Goal: Task Accomplishment & Management: Manage account settings

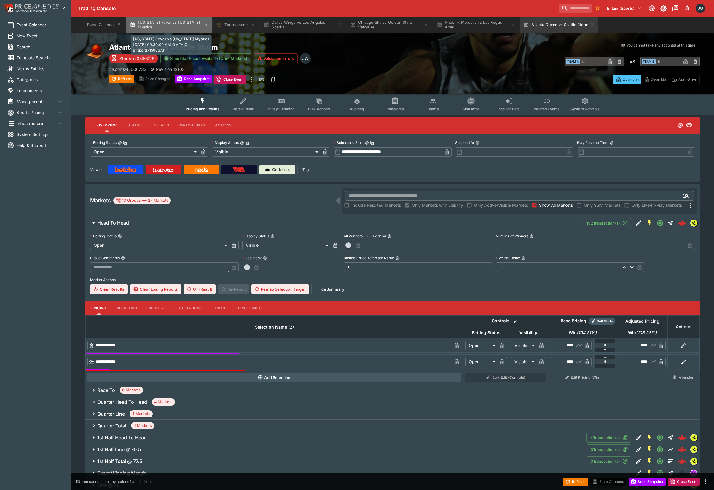
click at [186, 30] on button "[US_STATE] Fever vs [US_STATE] Mystics" at bounding box center [168, 25] width 85 height 17
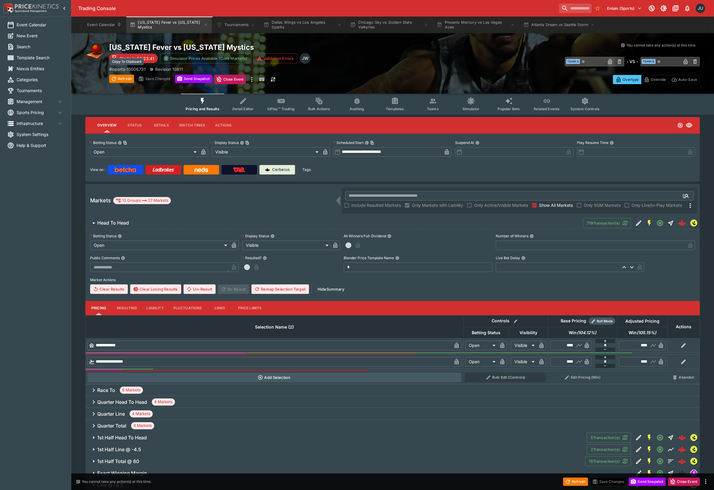
click at [134, 67] on p "# lsports-15006731" at bounding box center [127, 69] width 36 height 6
click at [290, 25] on button "Dallas Wings vs Los Angeles Sparks" at bounding box center [302, 25] width 85 height 17
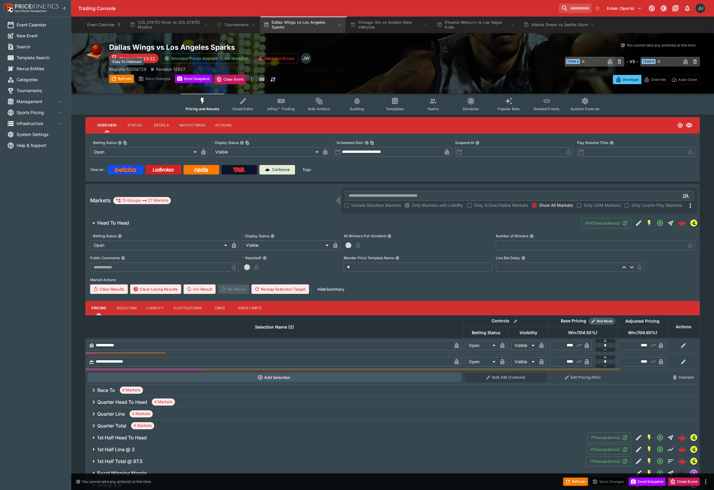
click at [139, 68] on p "# lsports-15006729" at bounding box center [127, 69] width 37 height 6
click at [397, 24] on button "Chicago Sky vs Golden State Valkyries" at bounding box center [388, 25] width 85 height 17
click at [133, 68] on p "# lsports-15006730" at bounding box center [127, 69] width 37 height 6
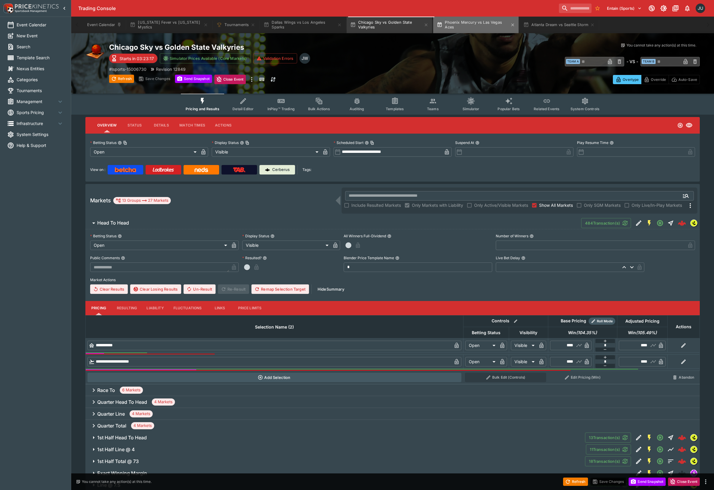
click at [486, 29] on button "Phoenix Mercury vs Las Vegas Aces" at bounding box center [475, 25] width 85 height 17
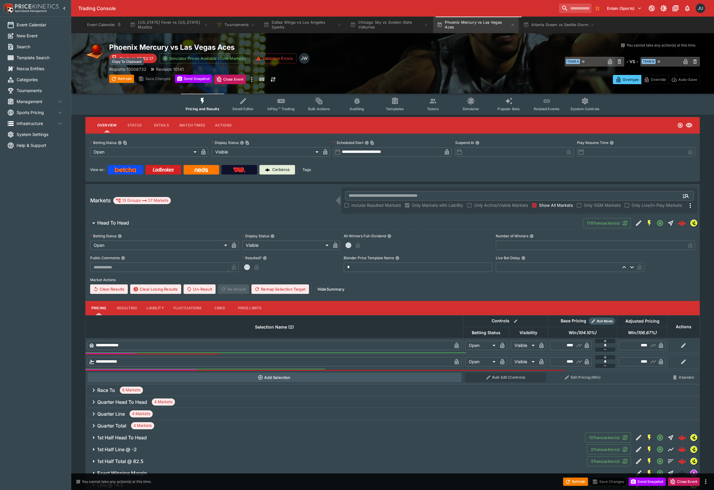
click at [133, 68] on p "# lsports-15006732" at bounding box center [127, 69] width 37 height 6
click at [566, 27] on button "Atlanta Dream vs Seattle Storm" at bounding box center [559, 25] width 79 height 17
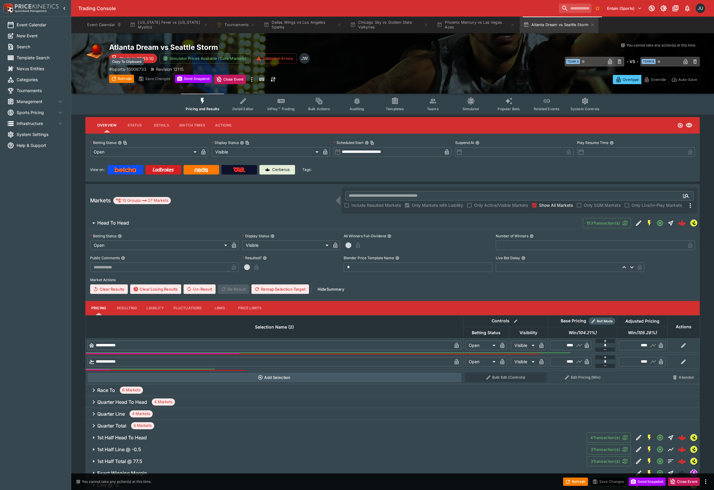
click at [132, 67] on p "# lsports-15006733" at bounding box center [127, 69] width 37 height 6
click at [24, 135] on span "System Settings" at bounding box center [40, 134] width 47 height 6
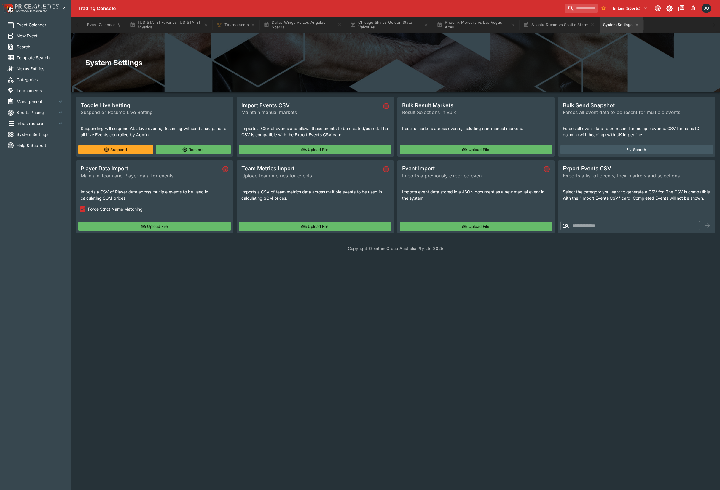
click at [90, 210] on span "Force Strict Name Matching" at bounding box center [115, 209] width 55 height 6
click at [96, 224] on button "Upload File" at bounding box center [154, 226] width 152 height 9
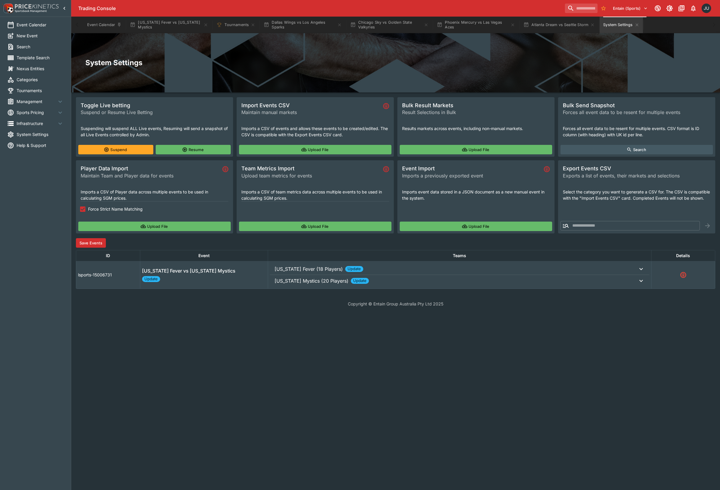
click at [378, 273] on span "[US_STATE] Mystics (20 Players) Update" at bounding box center [455, 269] width 363 height 7
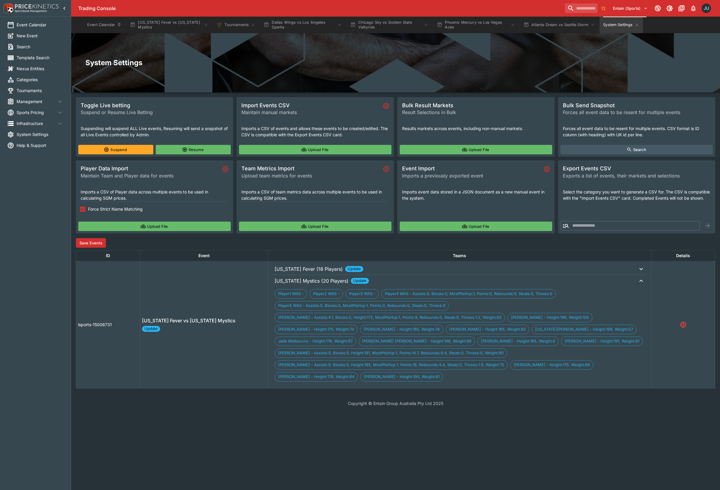
click at [103, 242] on button "Save Events" at bounding box center [91, 242] width 30 height 9
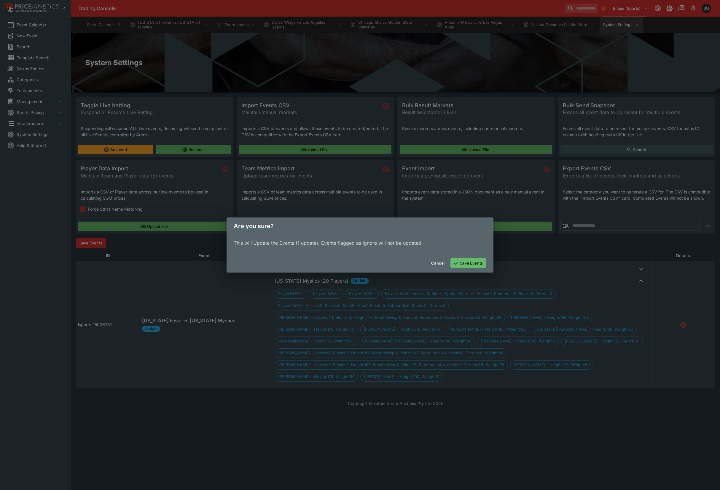
click at [469, 263] on button "Save Events" at bounding box center [468, 262] width 36 height 9
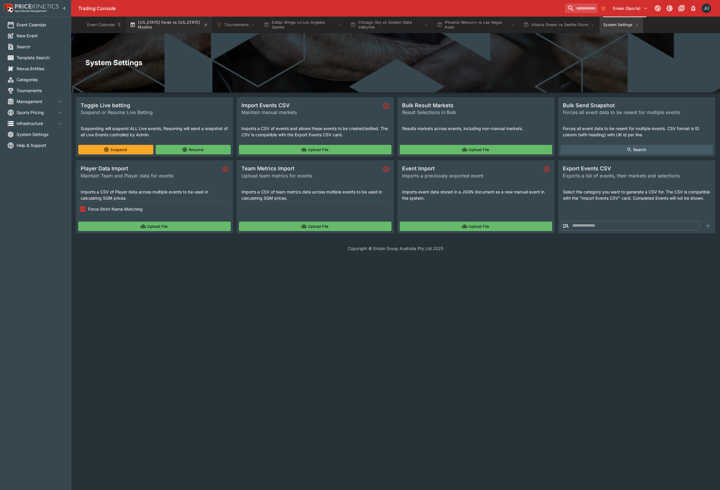
click at [155, 27] on button "[US_STATE] Fever vs [US_STATE] Mystics" at bounding box center [168, 25] width 85 height 17
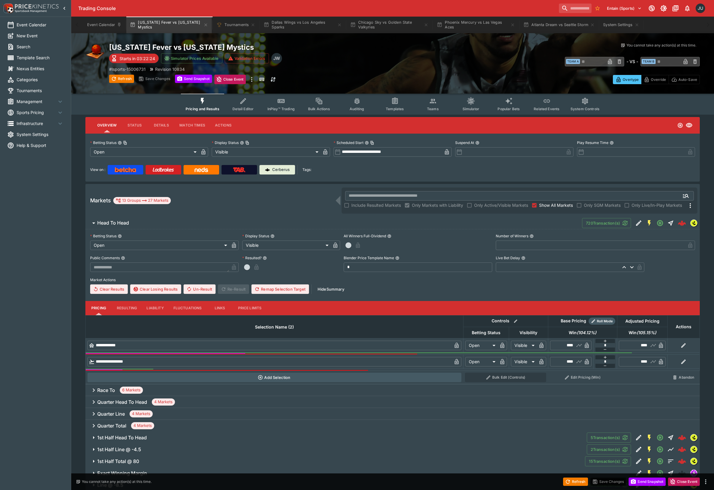
click at [428, 107] on span "Teams" at bounding box center [433, 109] width 12 height 4
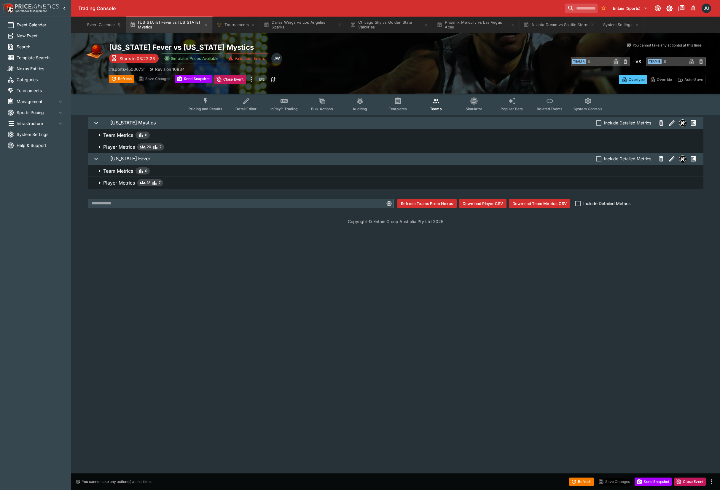
click at [168, 184] on span "Player Metrics 18 7" at bounding box center [400, 182] width 595 height 7
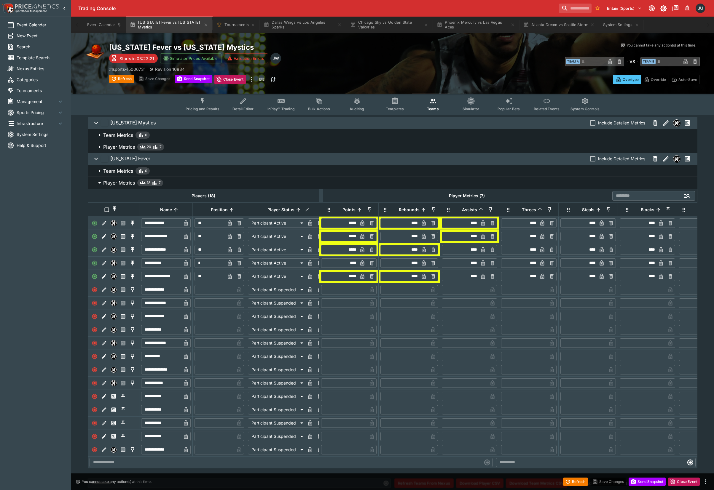
click at [183, 148] on span "Player Metrics 20 7" at bounding box center [397, 146] width 589 height 7
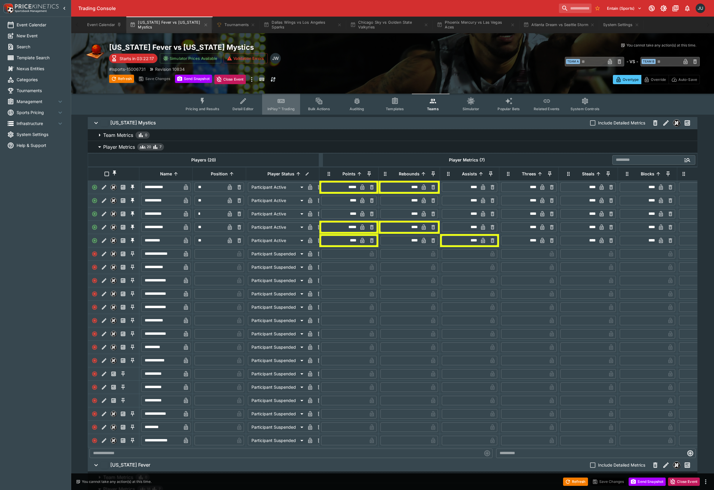
click at [282, 107] on button "InPlay™ Trading" at bounding box center [281, 104] width 38 height 21
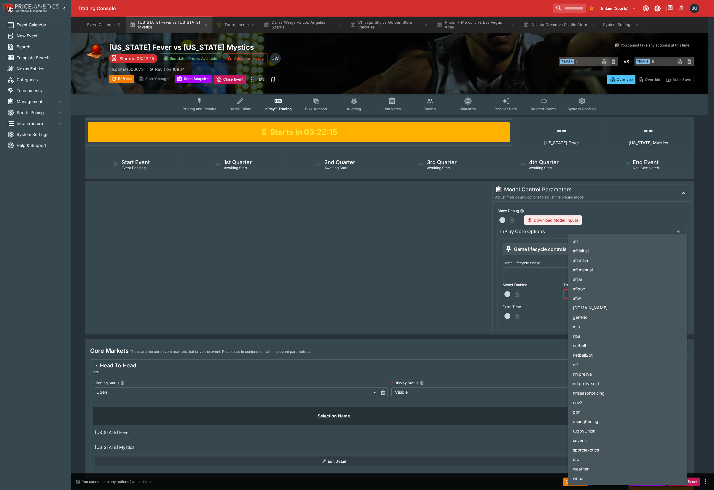
click at [609, 293] on body "Trading Console Entain (Sports) 1 JU Event Calendar New Event Search Template S…" at bounding box center [357, 255] width 714 height 511
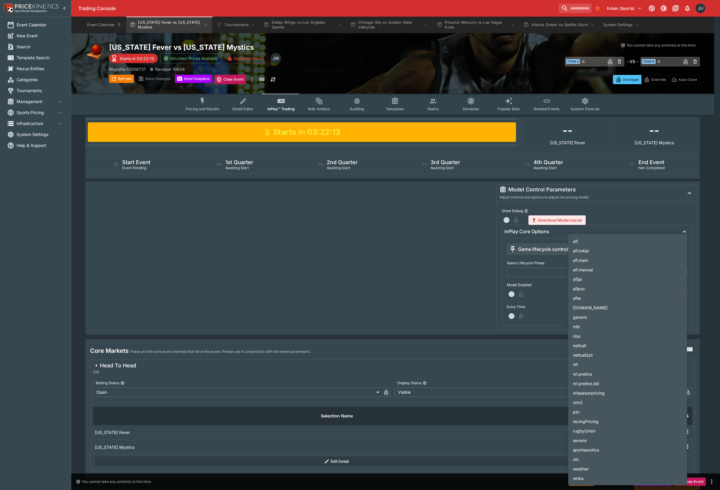
click at [597, 338] on li "nba" at bounding box center [627, 335] width 119 height 9
type input "***"
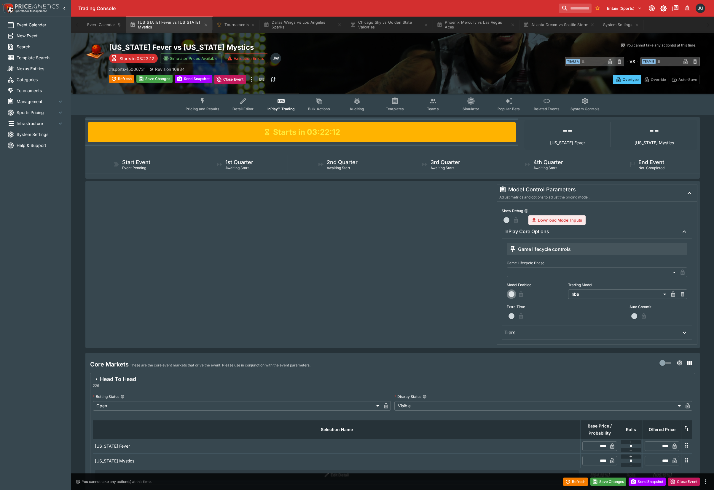
click at [511, 293] on span "button" at bounding box center [511, 294] width 6 height 6
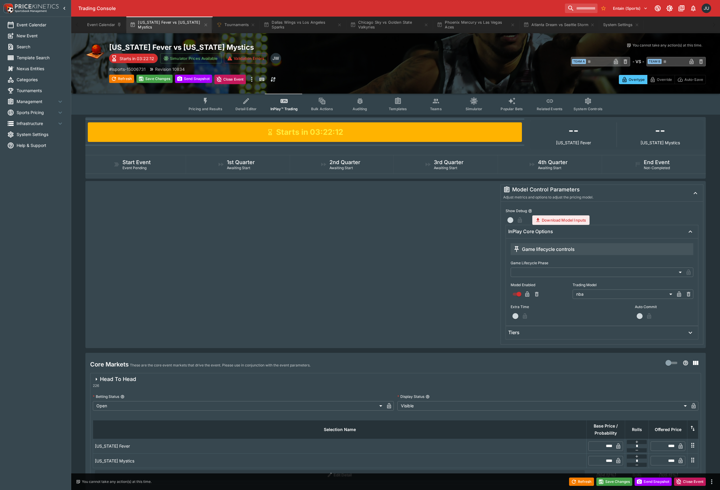
click at [546, 273] on body "Trading Console Entain (Sports) 1 JU Event Calendar New Event Search Template S…" at bounding box center [360, 262] width 720 height 524
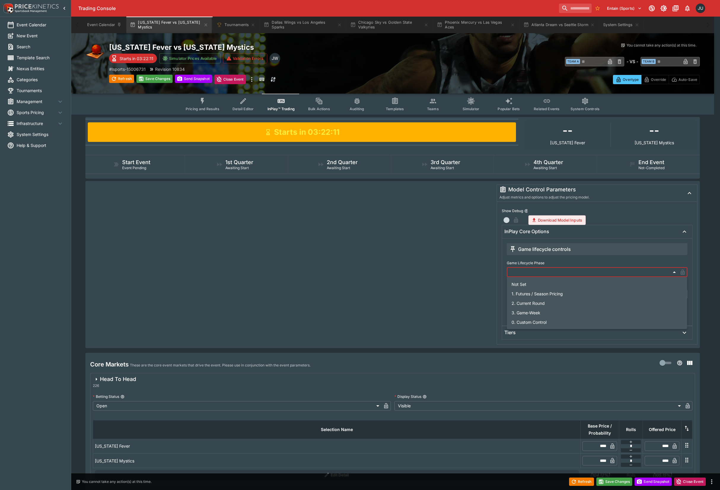
click at [458, 264] on div at bounding box center [360, 245] width 720 height 490
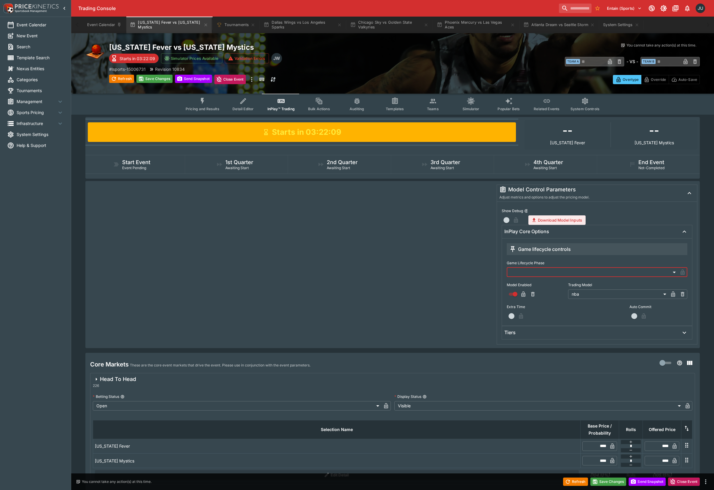
drag, startPoint x: 531, startPoint y: 333, endPoint x: 534, endPoint y: 337, distance: 4.4
click at [532, 333] on div "Tiers" at bounding box center [591, 333] width 175 height 6
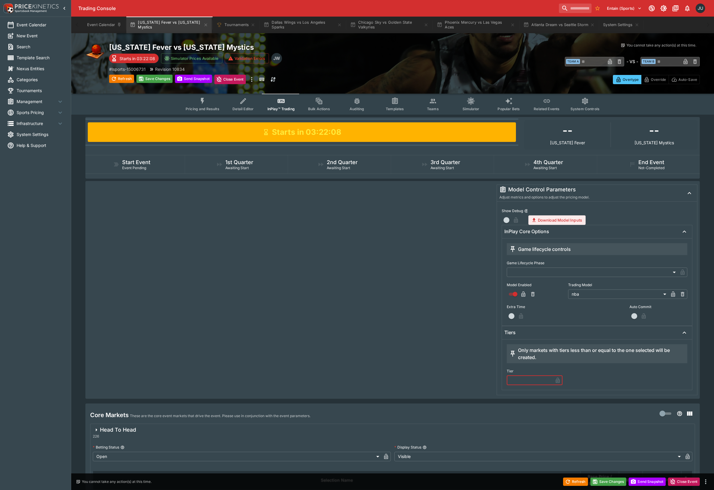
click at [528, 380] on input "text" at bounding box center [529, 380] width 46 height 9
type input "*"
click at [146, 79] on button "Save Changes" at bounding box center [154, 79] width 36 height 8
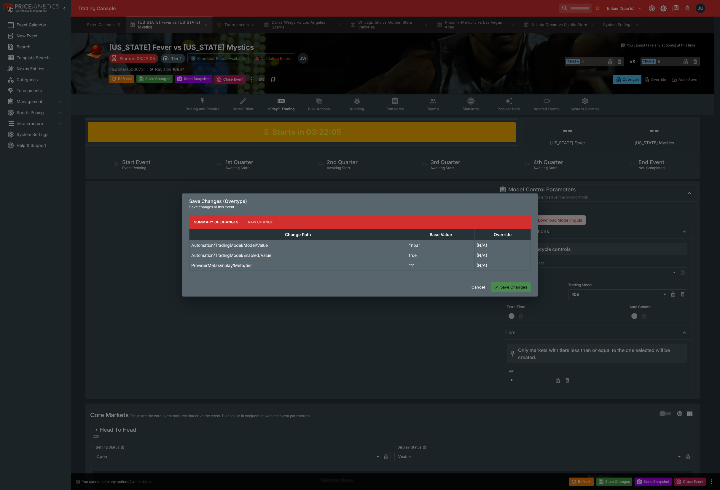
click at [512, 290] on button "Save Changes" at bounding box center [510, 286] width 40 height 9
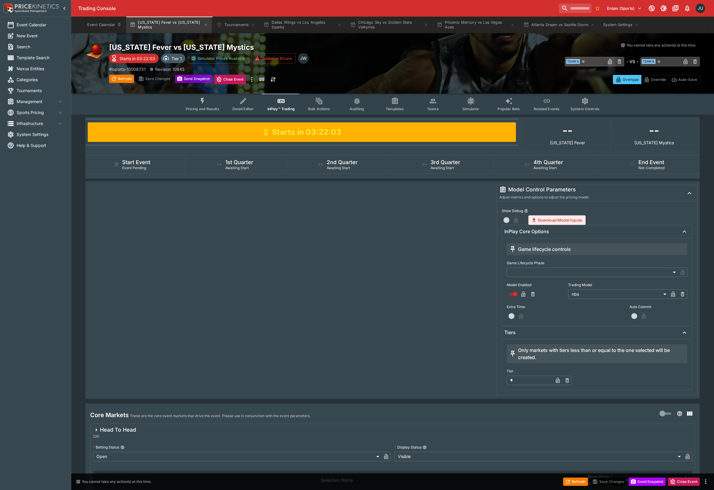
click at [197, 80] on button "Send Snapshot" at bounding box center [193, 79] width 37 height 8
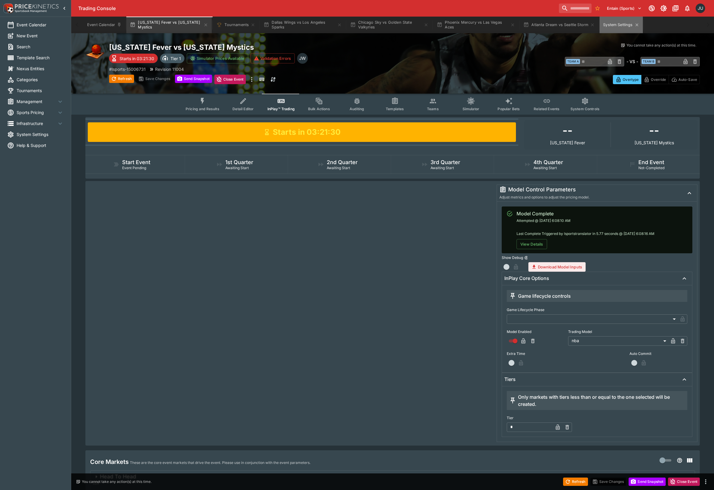
click at [612, 22] on button "System Settings" at bounding box center [620, 25] width 43 height 17
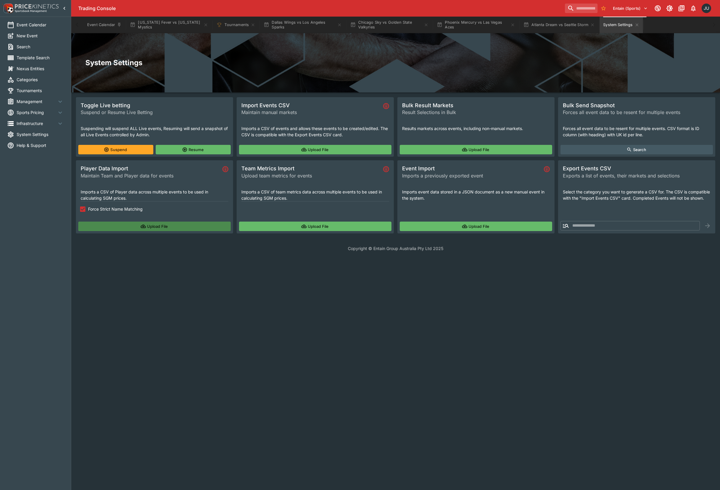
click at [135, 224] on button "Upload File" at bounding box center [154, 226] width 152 height 9
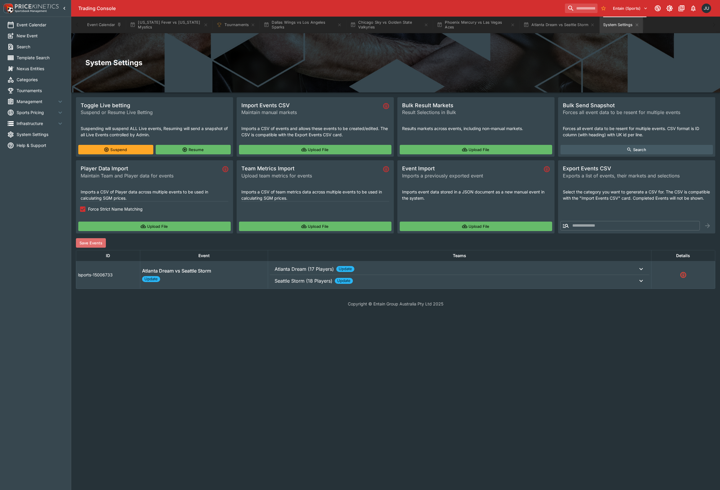
click at [100, 241] on button "Save Events" at bounding box center [91, 242] width 30 height 9
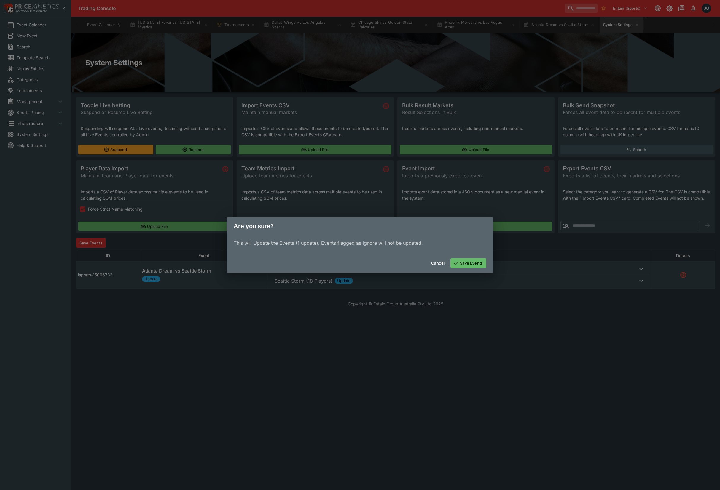
click at [461, 261] on button "Save Events" at bounding box center [468, 262] width 36 height 9
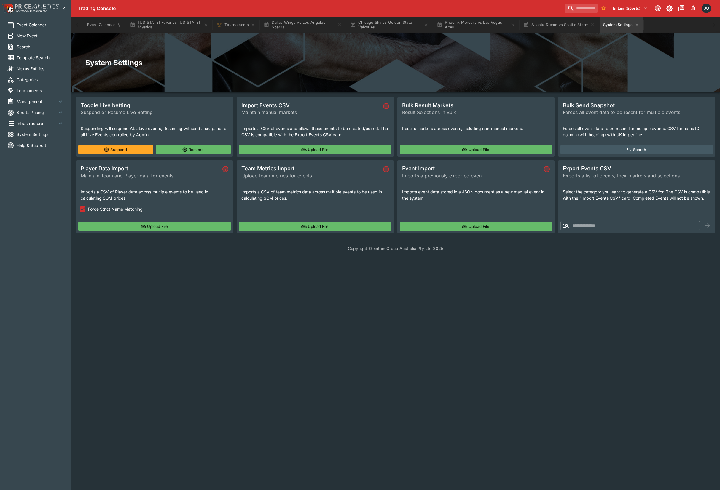
click at [163, 224] on button "Upload File" at bounding box center [154, 226] width 152 height 9
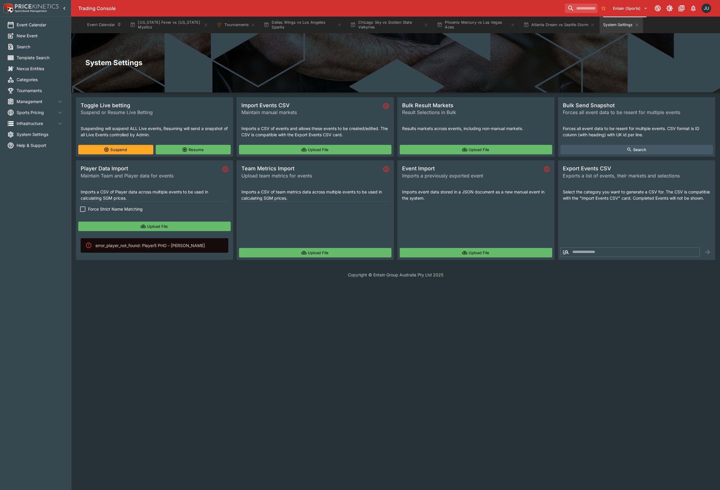
click at [142, 227] on icon "button" at bounding box center [143, 226] width 4 height 3
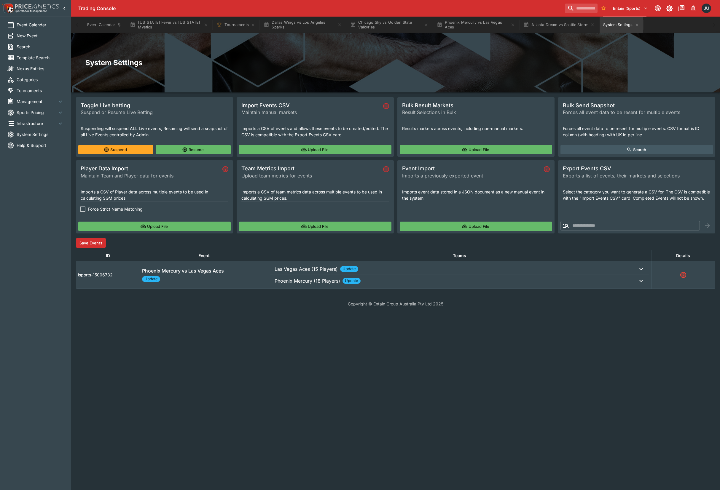
click at [91, 242] on button "Save Events" at bounding box center [91, 242] width 30 height 9
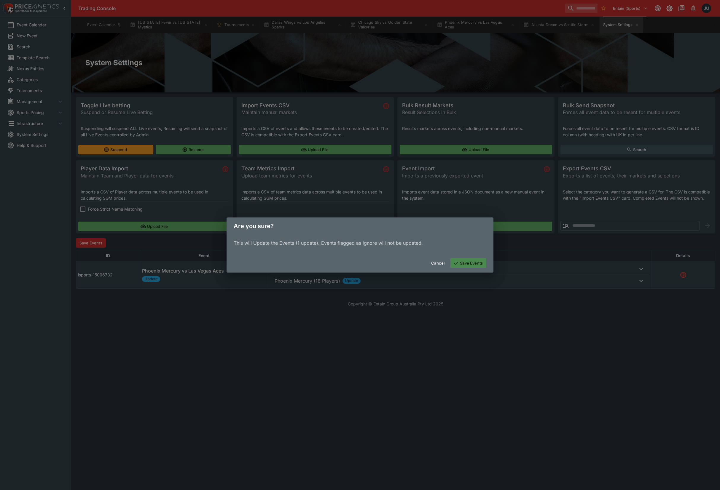
click at [465, 264] on button "Save Events" at bounding box center [468, 262] width 36 height 9
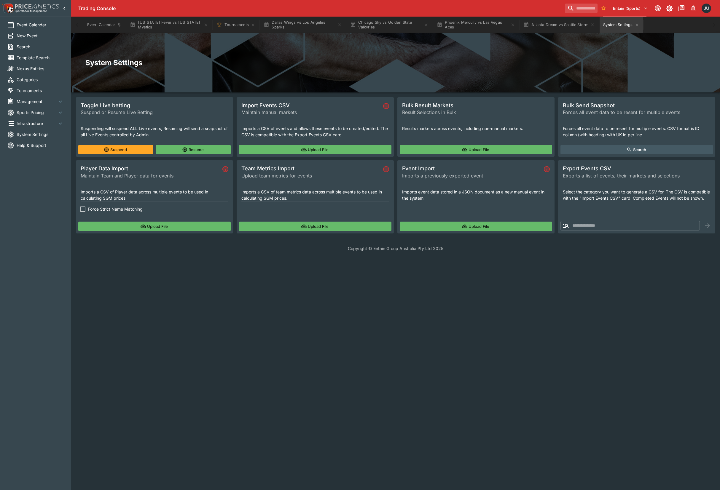
click at [94, 213] on label "Force Strict Name Matching" at bounding box center [150, 209] width 146 height 11
drag, startPoint x: 110, startPoint y: 221, endPoint x: 111, endPoint y: 224, distance: 3.5
click at [110, 222] on div "Upload File" at bounding box center [154, 226] width 157 height 14
click at [112, 225] on button "Upload File" at bounding box center [154, 226] width 152 height 9
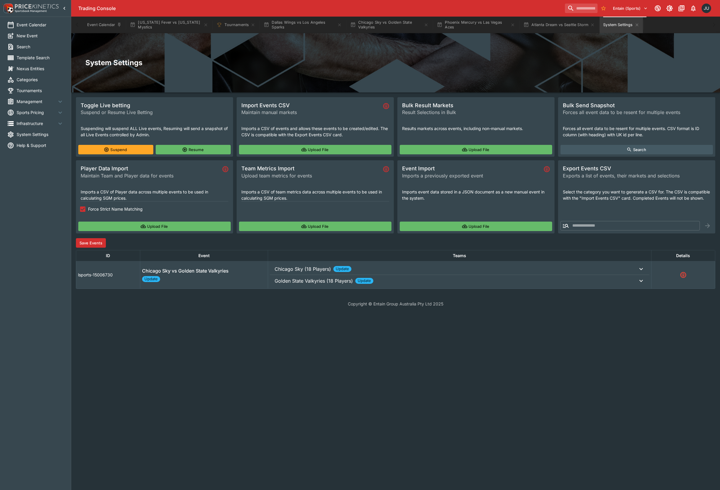
click at [101, 243] on button "Save Events" at bounding box center [91, 242] width 30 height 9
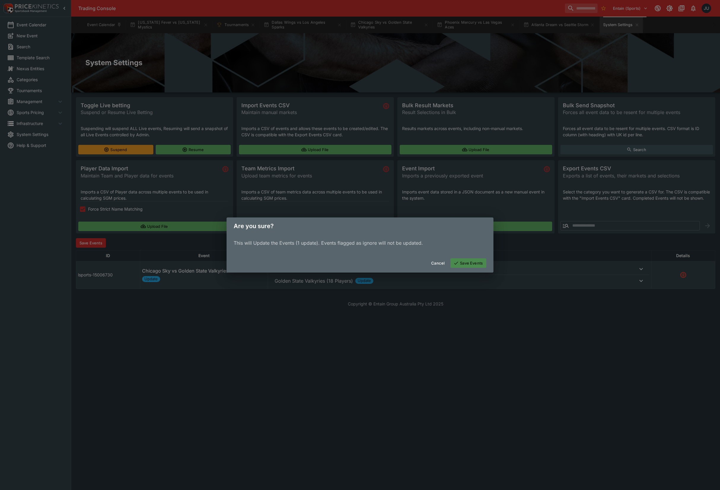
click at [477, 262] on button "Save Events" at bounding box center [468, 262] width 36 height 9
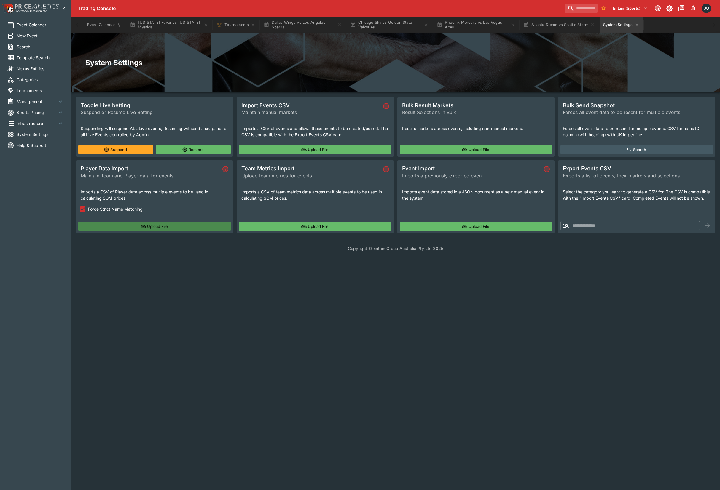
click at [121, 229] on button "Upload File" at bounding box center [154, 226] width 152 height 9
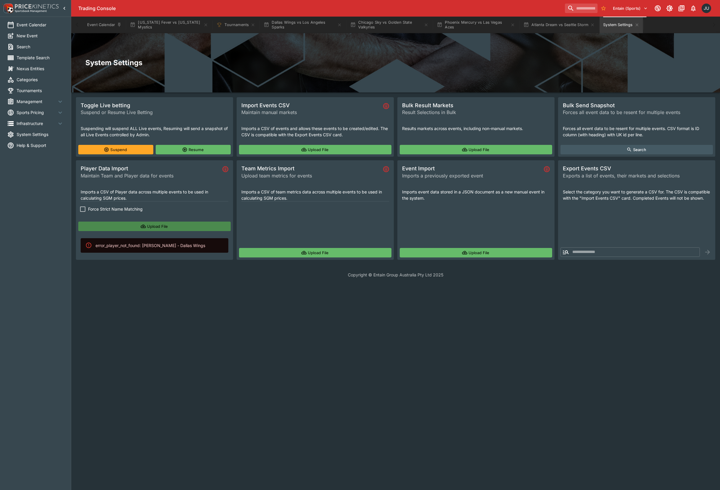
click at [117, 228] on button "Upload File" at bounding box center [154, 226] width 152 height 9
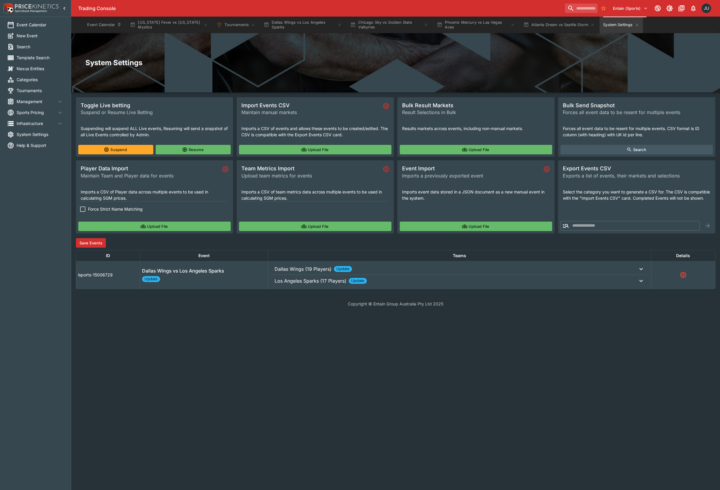
click at [103, 241] on button "Save Events" at bounding box center [91, 242] width 30 height 9
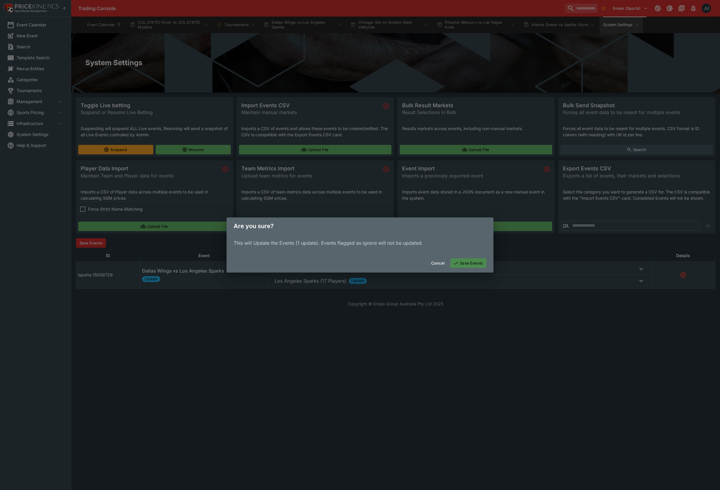
click at [470, 265] on button "Save Events" at bounding box center [468, 262] width 36 height 9
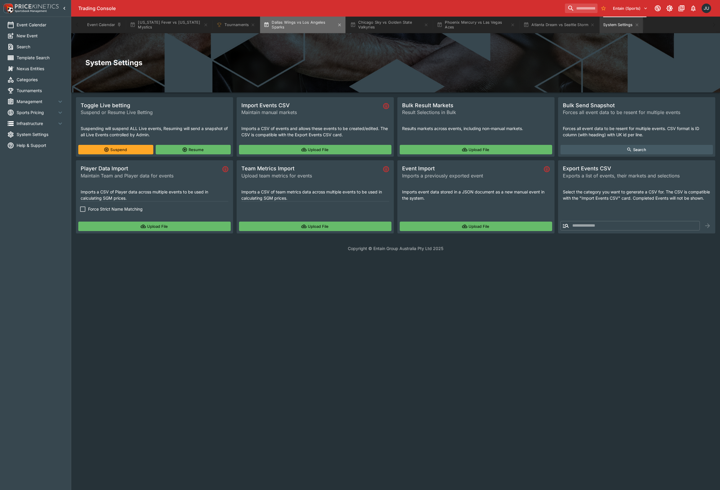
click at [293, 24] on button "Dallas Wings vs Los Angeles Sparks" at bounding box center [302, 25] width 85 height 17
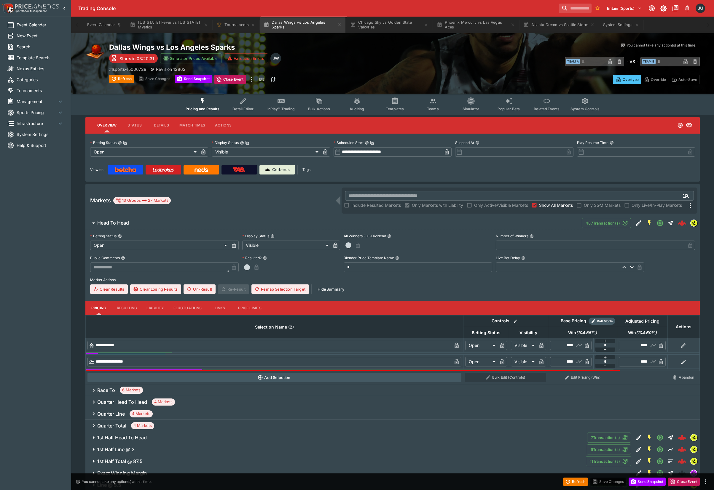
click at [424, 107] on button "Teams" at bounding box center [433, 104] width 38 height 21
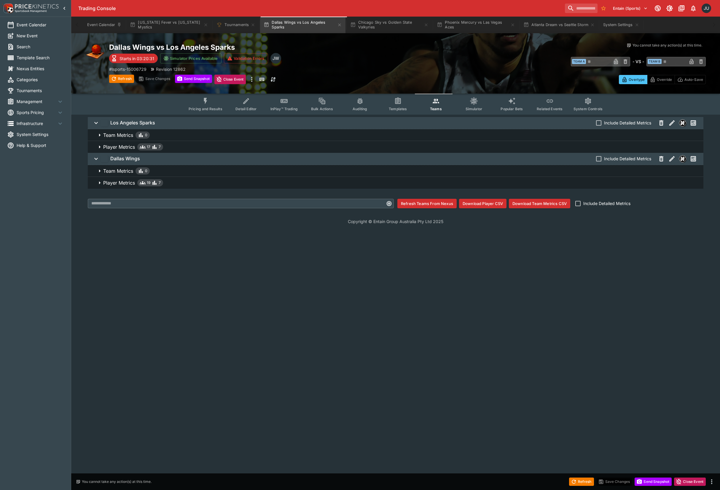
click at [199, 179] on span "Player Metrics 19 7" at bounding box center [400, 182] width 595 height 7
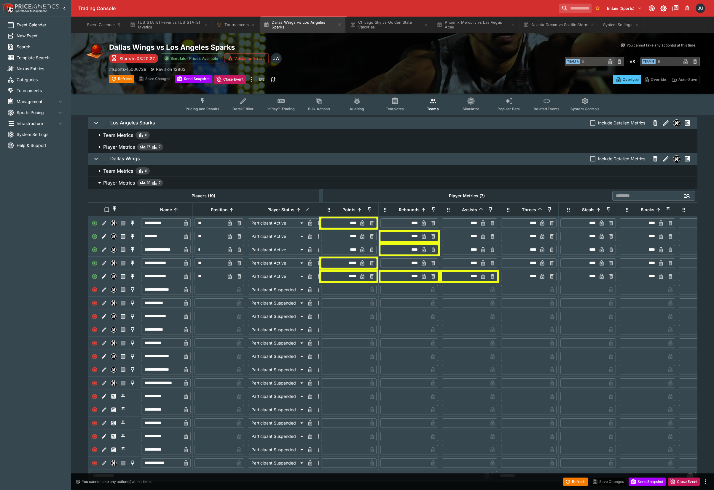
click at [217, 146] on span "Player Metrics 17 7" at bounding box center [397, 146] width 589 height 7
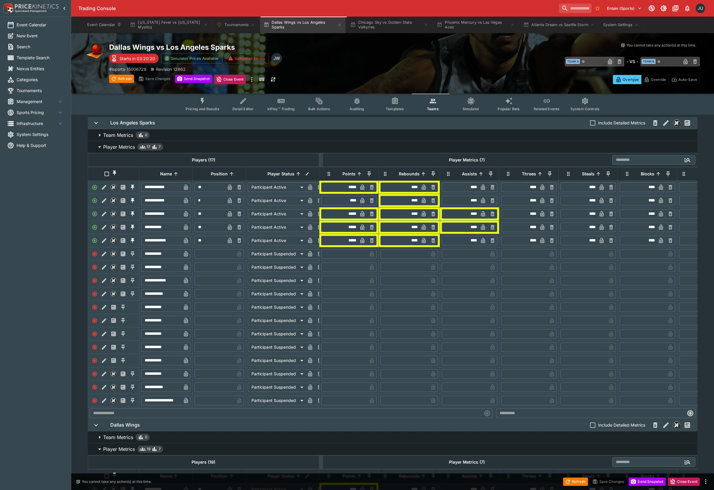
click at [247, 107] on span "Detail Editor" at bounding box center [242, 109] width 21 height 4
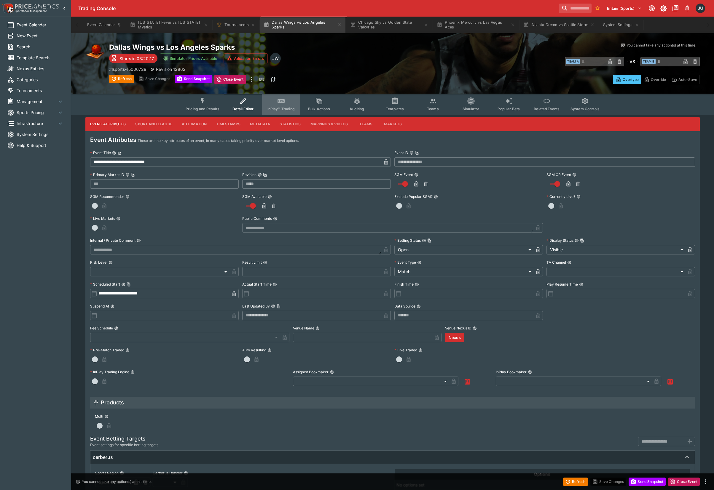
click at [291, 105] on button "InPlay™ Trading" at bounding box center [281, 104] width 38 height 21
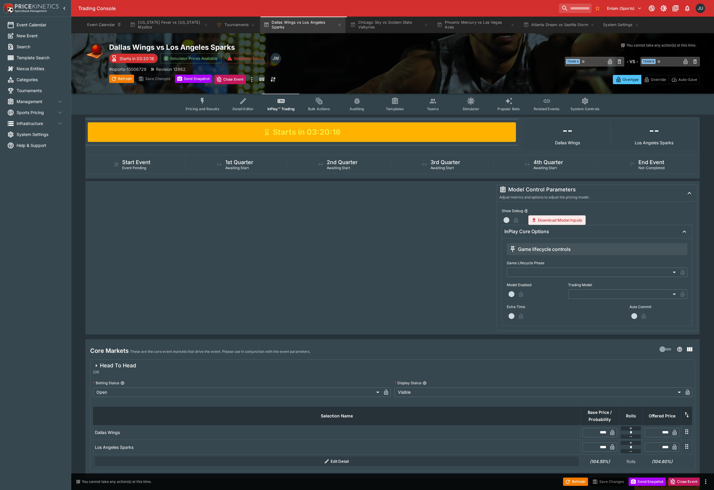
click at [615, 291] on body "**********" at bounding box center [357, 255] width 714 height 511
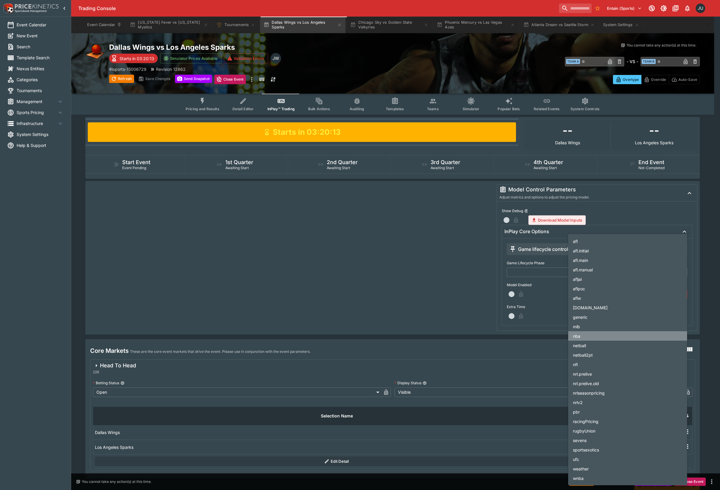
click at [592, 332] on li "nba" at bounding box center [627, 335] width 119 height 9
type input "***"
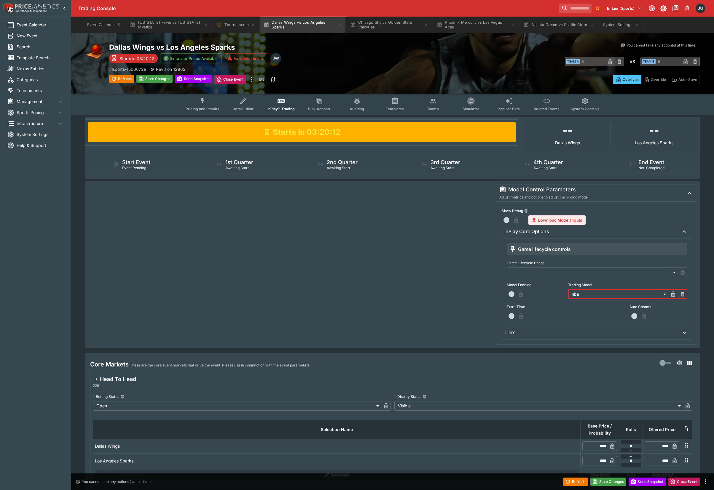
drag, startPoint x: 510, startPoint y: 293, endPoint x: 511, endPoint y: 298, distance: 5.2
click at [510, 293] on span "button" at bounding box center [511, 294] width 6 height 6
drag, startPoint x: 517, startPoint y: 332, endPoint x: 518, endPoint y: 335, distance: 3.7
click at [517, 332] on div "Tiers" at bounding box center [591, 333] width 175 height 6
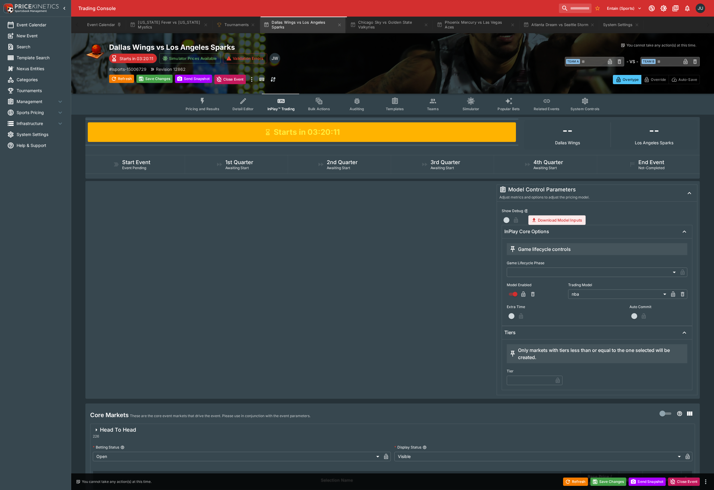
click at [523, 382] on input "text" at bounding box center [529, 380] width 46 height 9
type input "*"
click at [151, 71] on div "# lsports-15006729 Revision 12862" at bounding box center [256, 69] width 295 height 6
click at [152, 78] on button "Save Changes" at bounding box center [154, 79] width 36 height 8
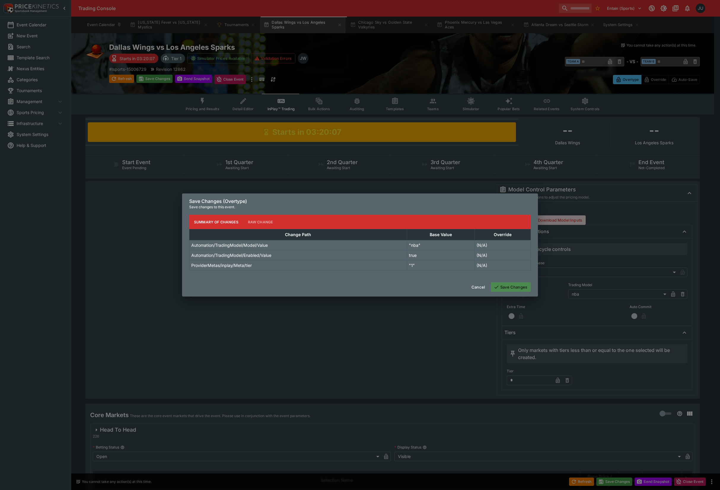
click at [512, 289] on button "Save Changes" at bounding box center [510, 286] width 40 height 9
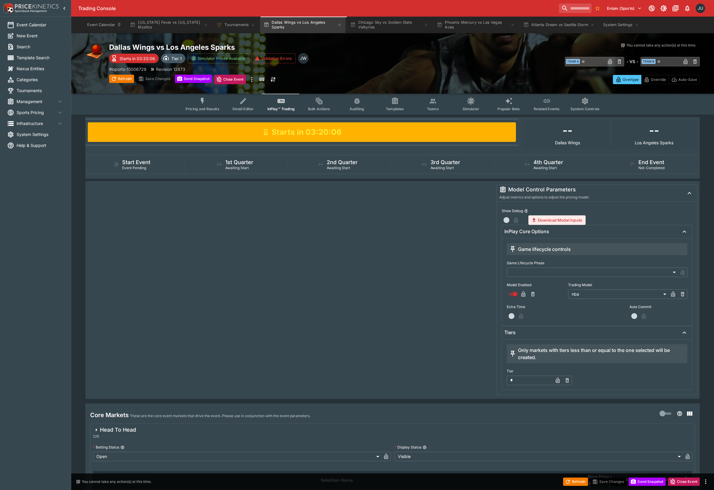
click at [192, 83] on span "Send Snapshot" at bounding box center [193, 79] width 37 height 9
click at [192, 81] on button "Send Snapshot" at bounding box center [193, 79] width 37 height 8
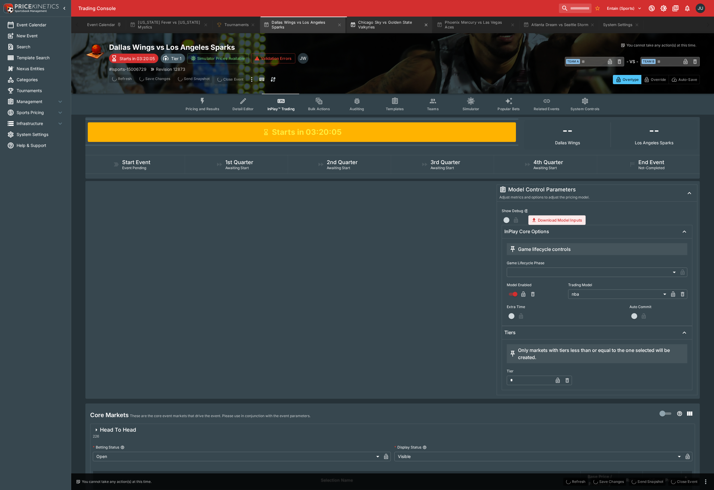
click at [390, 30] on button "Chicago Sky vs Golden State Valkyries" at bounding box center [388, 25] width 85 height 17
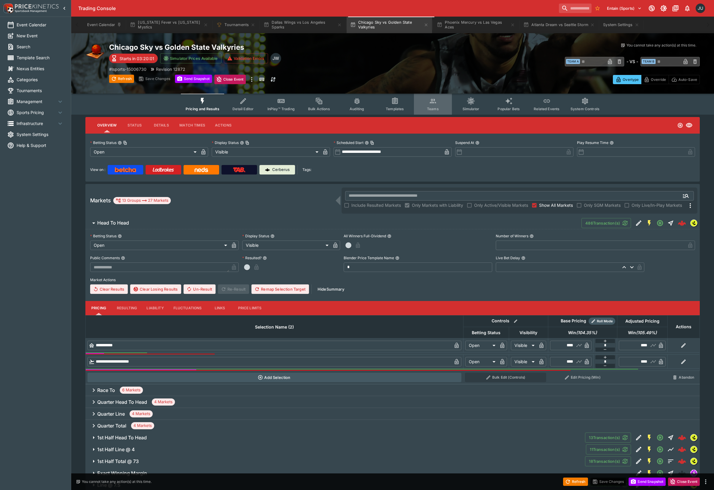
click at [428, 108] on span "Teams" at bounding box center [433, 109] width 12 height 4
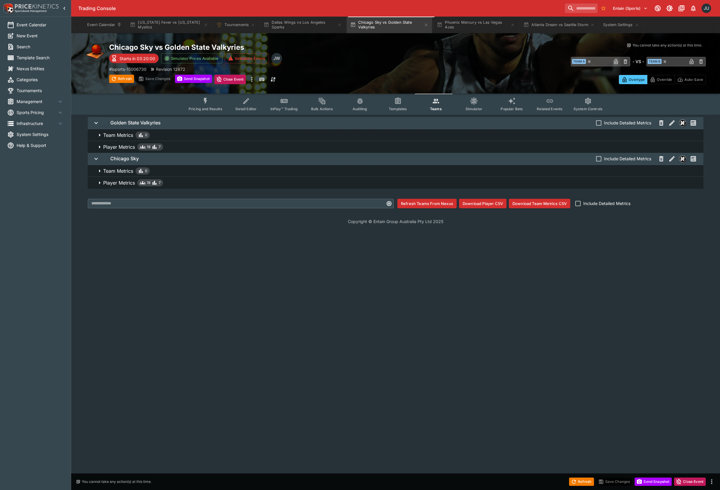
click at [141, 180] on icon "button" at bounding box center [143, 183] width 6 height 6
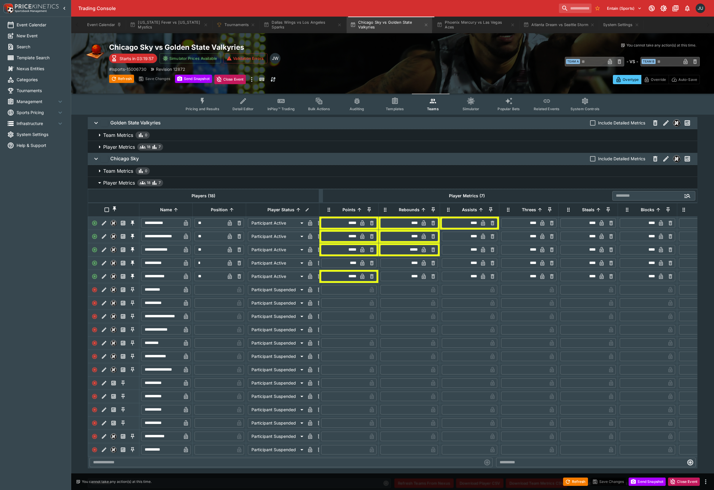
click at [124, 144] on p "Player Metrics" at bounding box center [119, 146] width 32 height 7
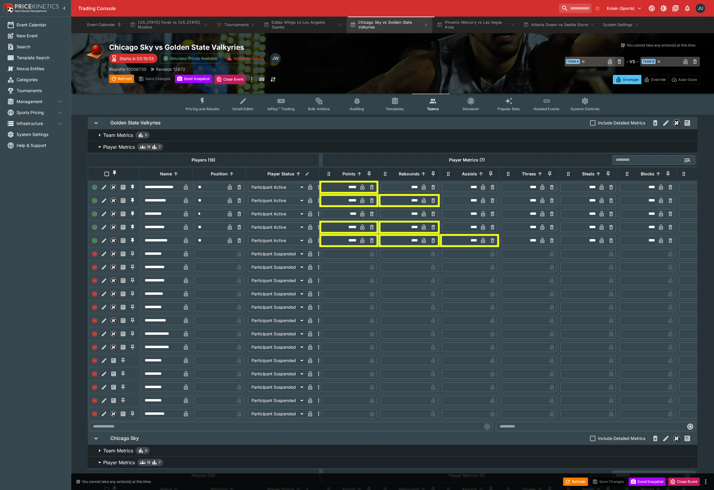
click at [288, 103] on button "InPlay™ Trading" at bounding box center [281, 104] width 38 height 21
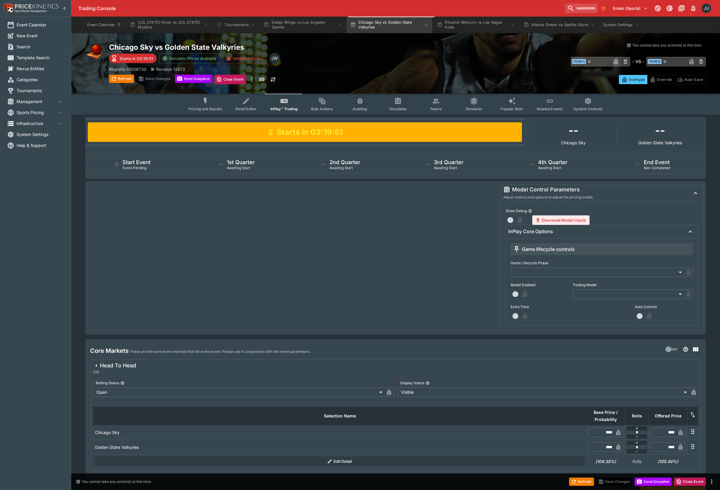
click at [593, 295] on body "**********" at bounding box center [360, 255] width 720 height 511
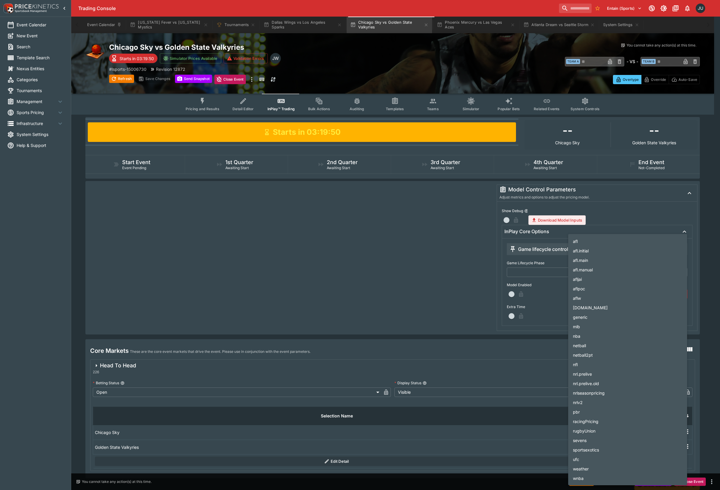
click at [596, 337] on li "nba" at bounding box center [627, 335] width 119 height 9
type input "***"
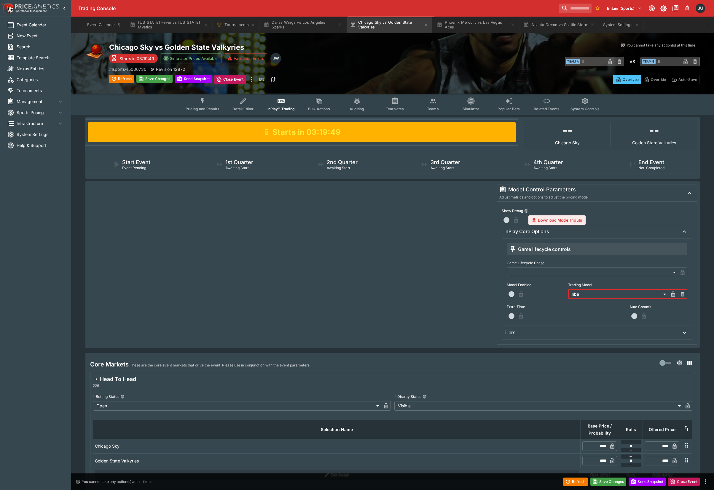
click at [510, 294] on span "button" at bounding box center [511, 294] width 6 height 6
click at [521, 331] on div "Tiers" at bounding box center [591, 333] width 175 height 6
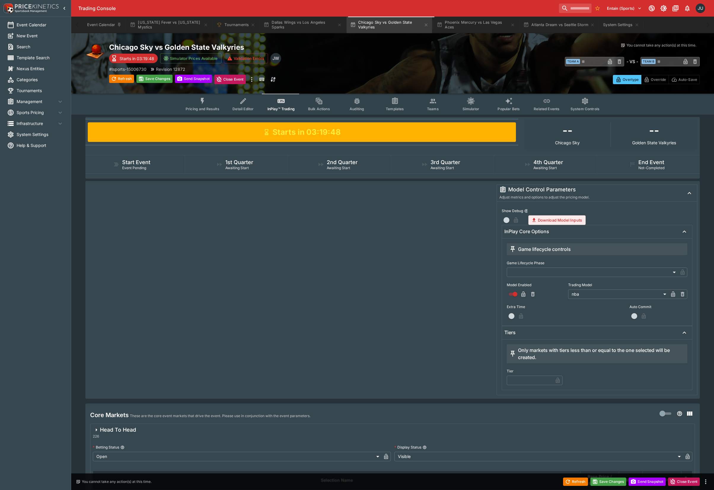
click at [524, 378] on input "text" at bounding box center [529, 380] width 46 height 9
type input "*"
click at [155, 81] on button "Save Changes" at bounding box center [154, 79] width 36 height 8
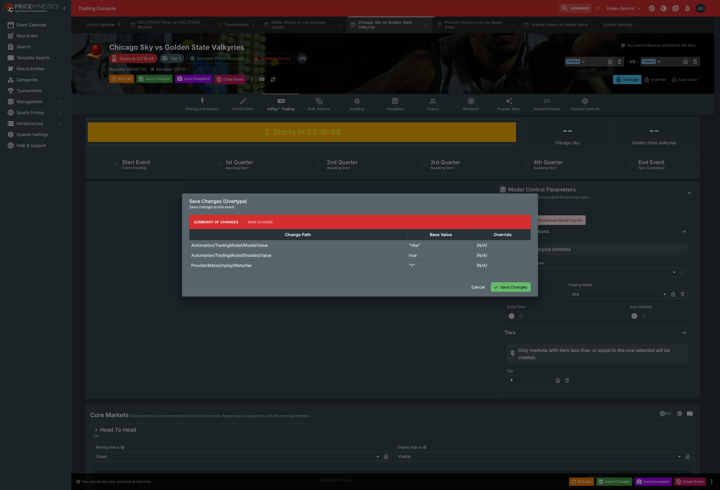
click at [503, 283] on button "Save Changes" at bounding box center [510, 286] width 40 height 9
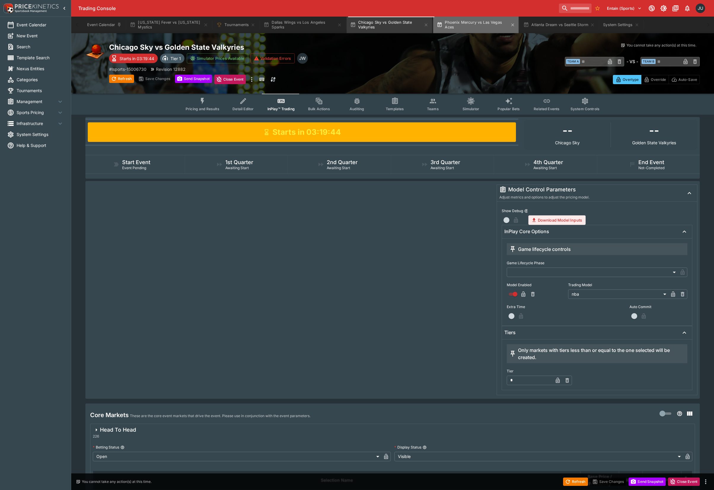
click at [472, 28] on button "Phoenix Mercury vs Las Vegas Aces" at bounding box center [475, 25] width 85 height 17
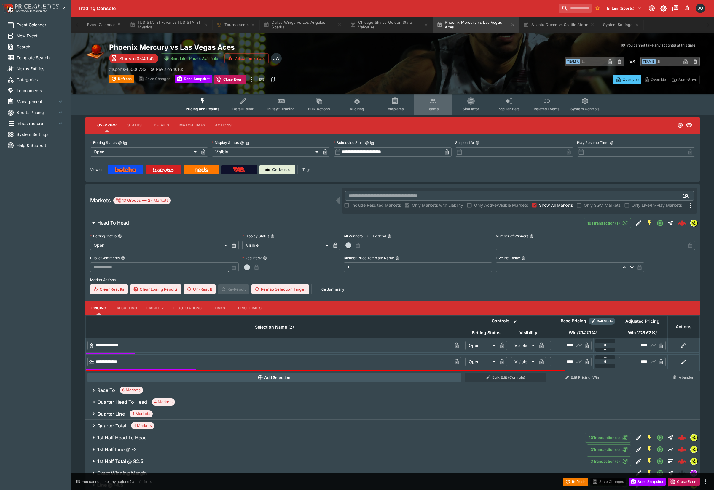
click at [421, 104] on button "Teams" at bounding box center [433, 104] width 38 height 21
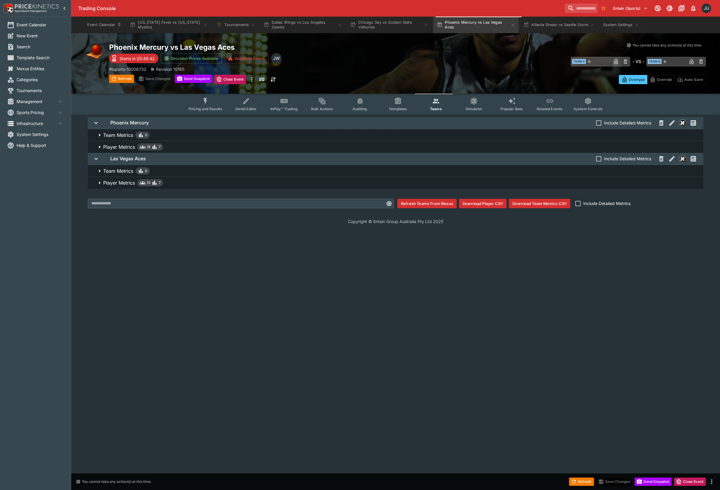
click at [167, 179] on span "Player Metrics 15 7" at bounding box center [400, 182] width 595 height 7
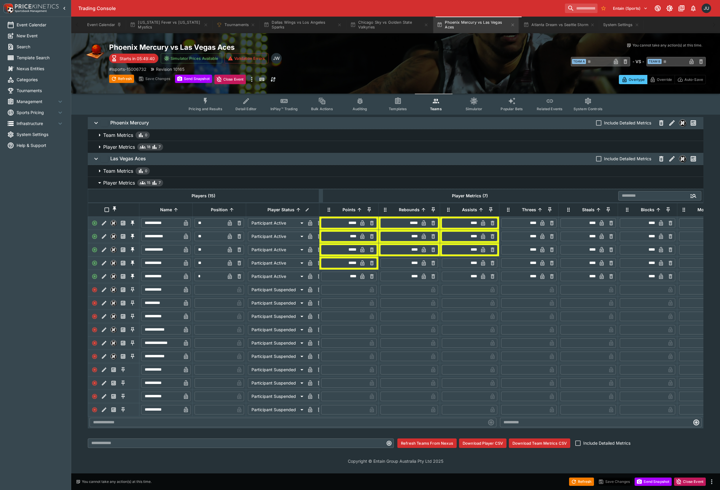
click at [184, 147] on span "Player Metrics 18 7" at bounding box center [400, 146] width 595 height 7
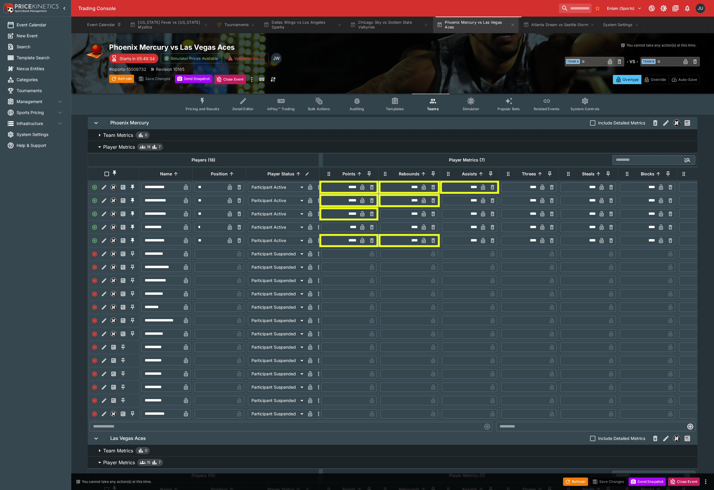
click at [279, 107] on span "InPlay™ Trading" at bounding box center [280, 109] width 27 height 4
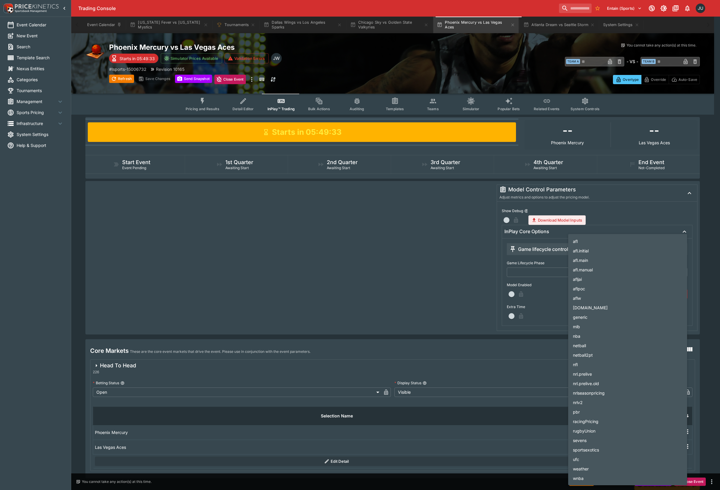
click at [615, 294] on body "**********" at bounding box center [360, 255] width 720 height 511
click at [598, 336] on li "nba" at bounding box center [627, 335] width 119 height 9
type input "***"
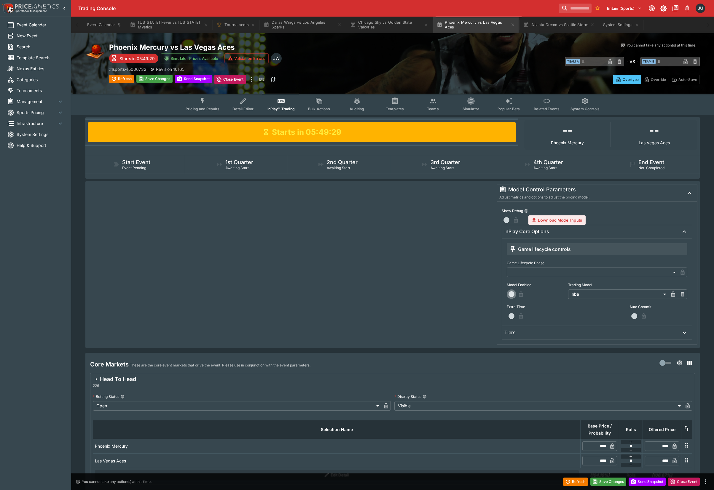
click at [513, 293] on span "button" at bounding box center [511, 294] width 6 height 6
drag, startPoint x: 534, startPoint y: 332, endPoint x: 535, endPoint y: 339, distance: 6.9
click at [535, 333] on div "Tiers" at bounding box center [591, 333] width 175 height 6
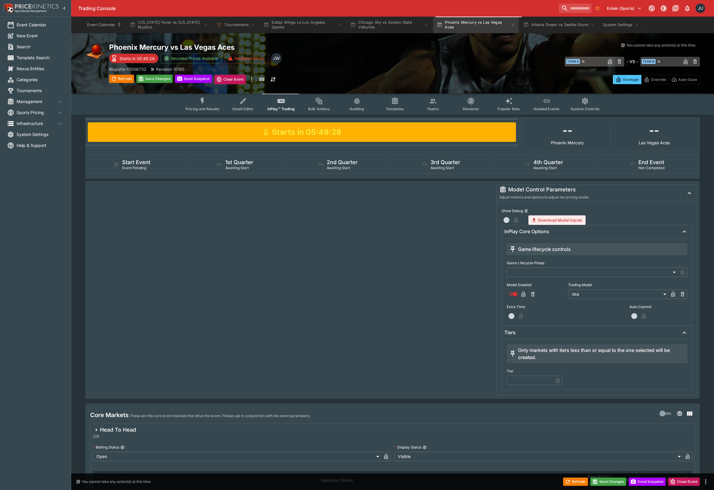
click at [523, 378] on input "text" at bounding box center [529, 380] width 46 height 9
type input "*"
click at [162, 75] on button "Save Changes" at bounding box center [154, 79] width 36 height 8
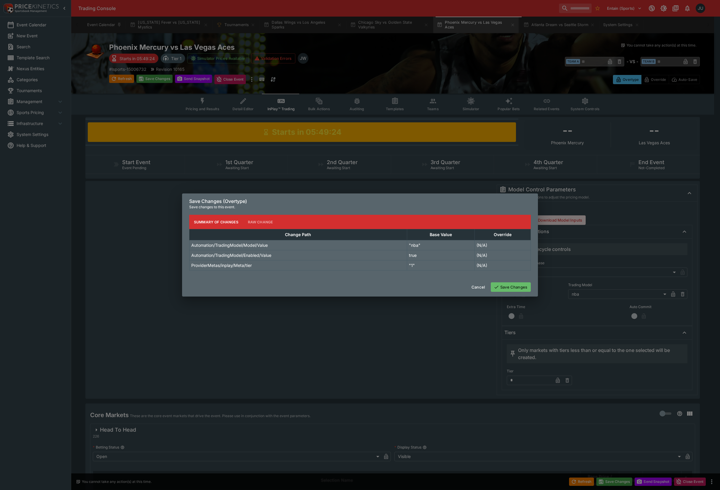
click at [517, 287] on button "Save Changes" at bounding box center [510, 286] width 40 height 9
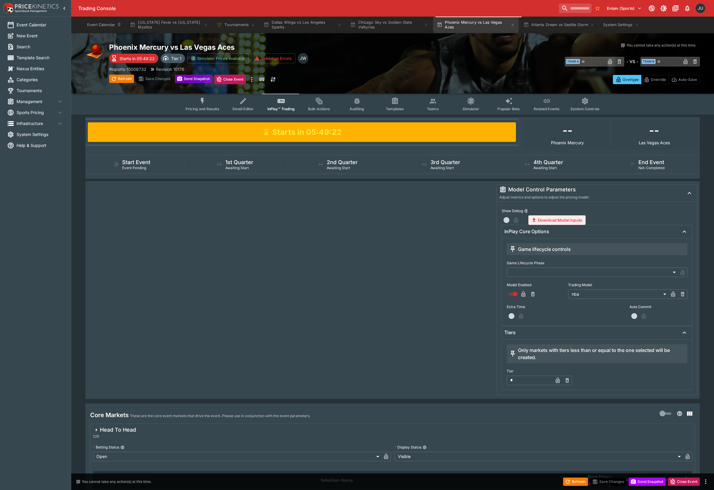
click at [199, 79] on button "Send Snapshot" at bounding box center [193, 79] width 37 height 8
click at [573, 28] on button "Atlanta Dream vs Seattle Storm" at bounding box center [559, 25] width 79 height 17
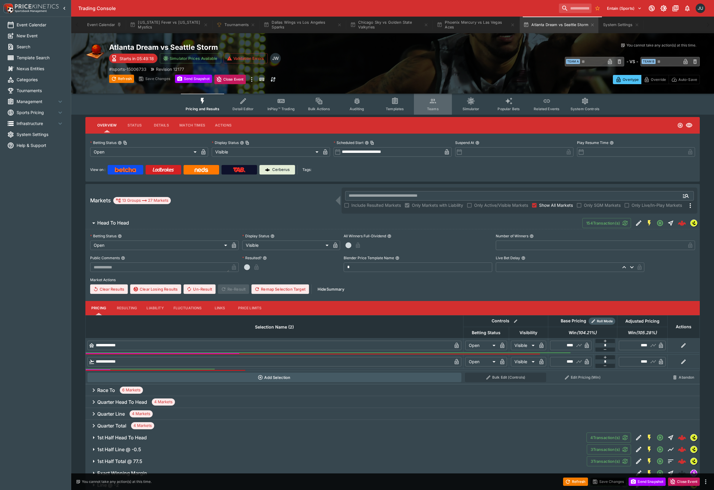
click at [444, 102] on button "Teams" at bounding box center [433, 104] width 38 height 21
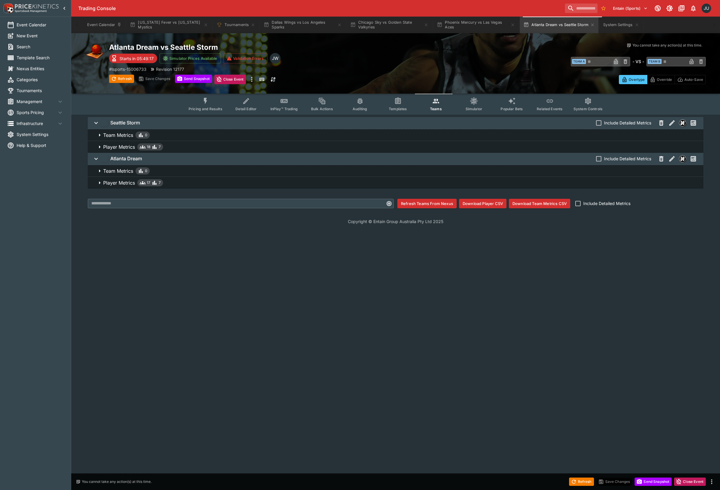
click at [120, 181] on p "Player Metrics" at bounding box center [119, 182] width 32 height 7
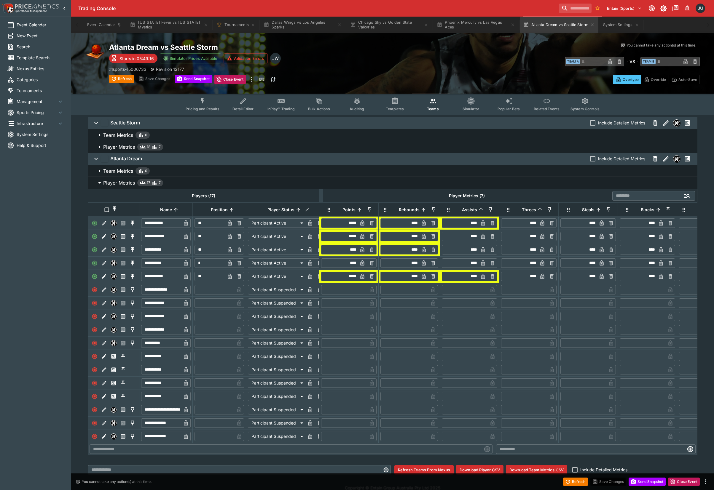
click at [123, 146] on p "Player Metrics" at bounding box center [119, 146] width 32 height 7
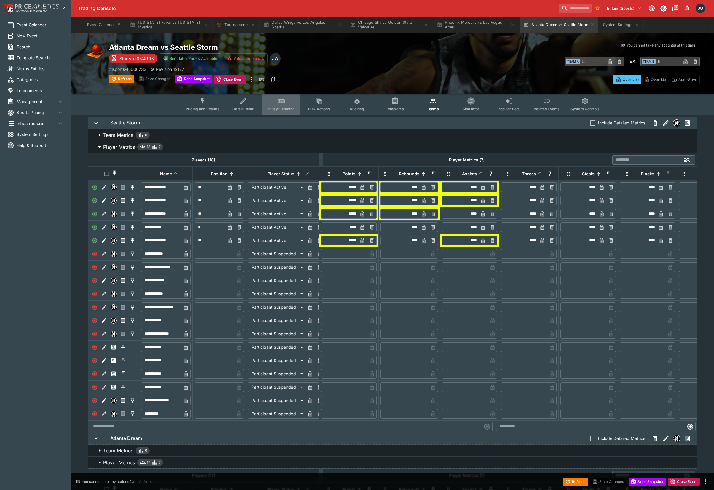
click at [282, 105] on button "InPlay™ Trading" at bounding box center [281, 104] width 38 height 21
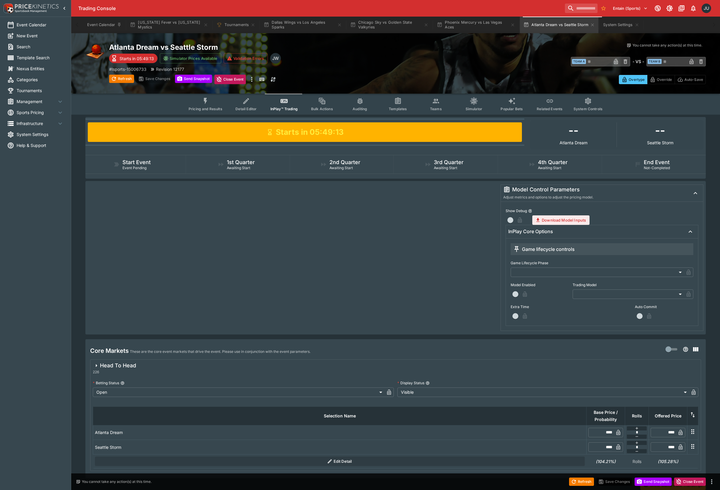
click at [595, 292] on body "**********" at bounding box center [360, 255] width 720 height 511
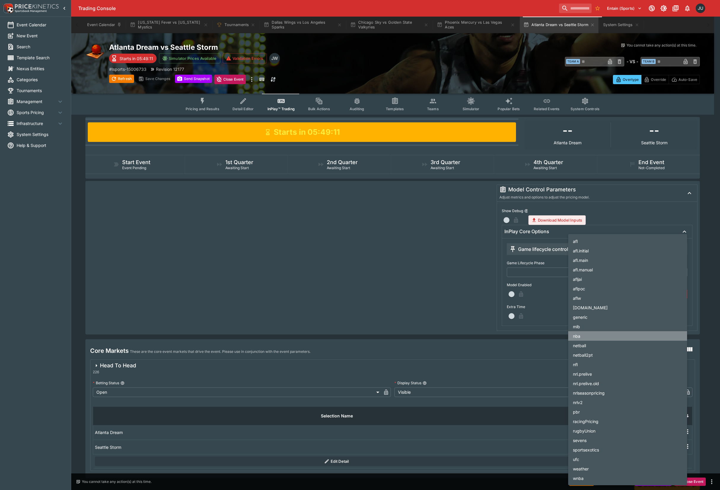
click at [597, 335] on li "nba" at bounding box center [627, 335] width 119 height 9
type input "***"
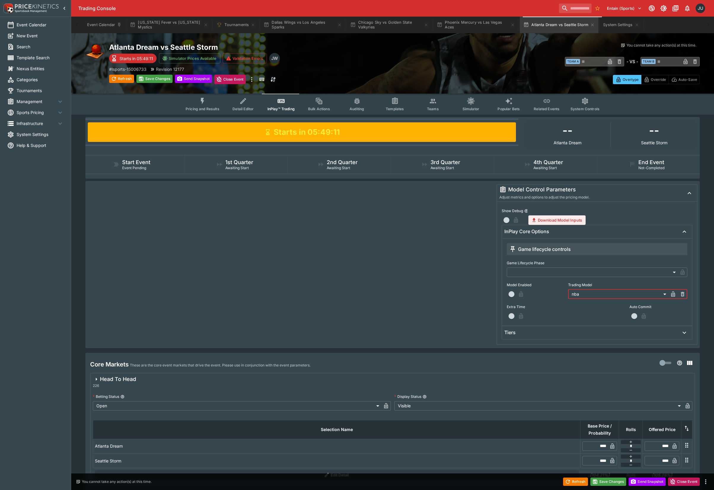
click at [514, 295] on span "button" at bounding box center [511, 294] width 6 height 6
click at [532, 333] on div "Tiers" at bounding box center [591, 333] width 175 height 6
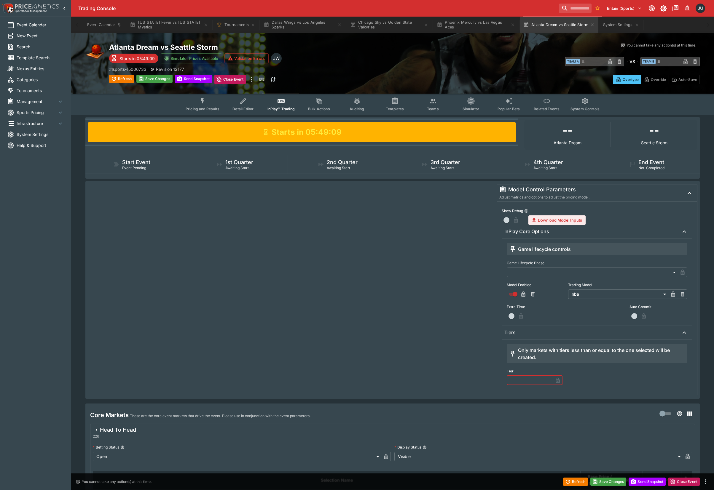
drag, startPoint x: 517, startPoint y: 377, endPoint x: 518, endPoint y: 381, distance: 4.0
click at [518, 381] on input "text" at bounding box center [529, 380] width 46 height 9
type input "*"
click at [159, 76] on button "Save Changes" at bounding box center [154, 79] width 36 height 8
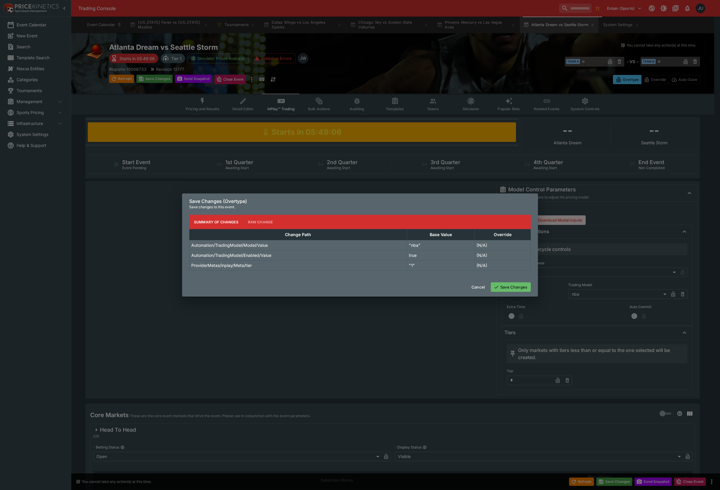
click at [512, 286] on button "Save Changes" at bounding box center [510, 286] width 40 height 9
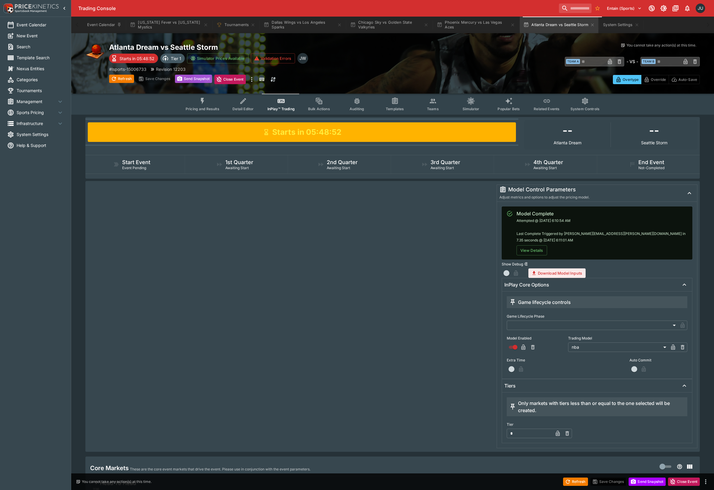
click at [202, 76] on button "Send Snapshot" at bounding box center [193, 79] width 37 height 8
click at [201, 103] on icon "Event type filters" at bounding box center [203, 101] width 8 height 8
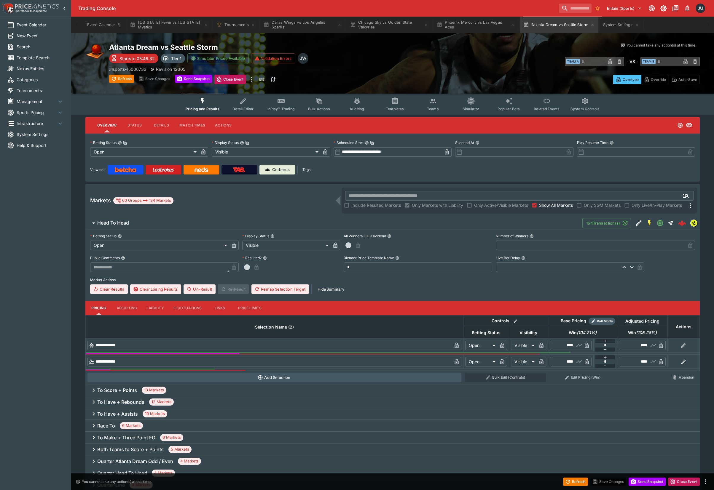
type input "****"
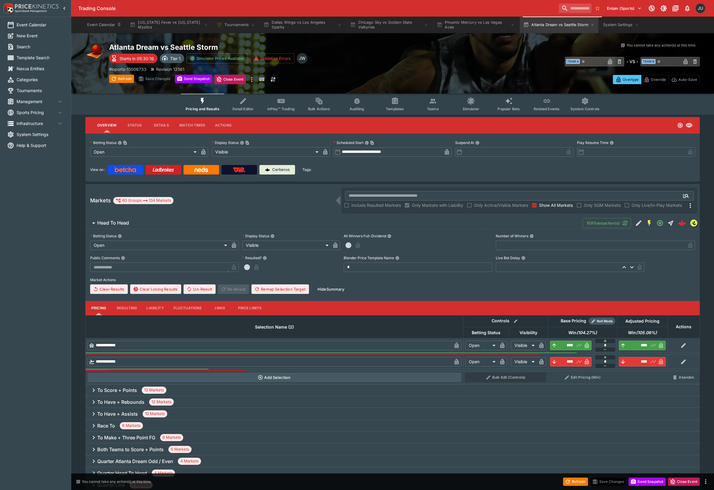
type input "****"
click at [618, 28] on button "System Settings" at bounding box center [620, 25] width 43 height 17
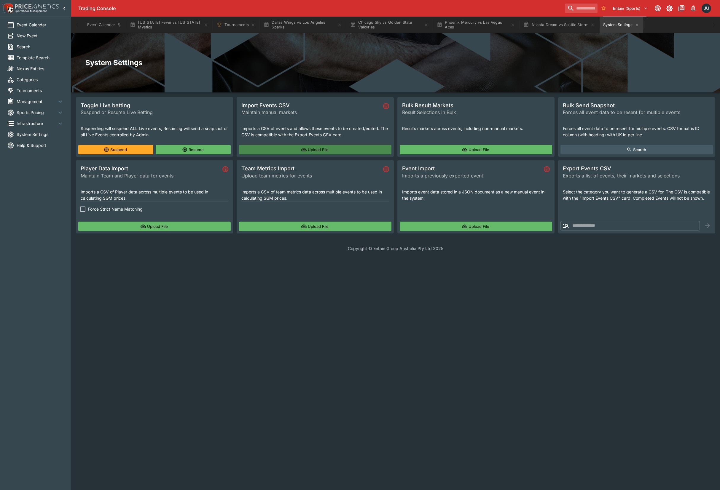
click at [279, 150] on button "Upload File" at bounding box center [315, 149] width 152 height 9
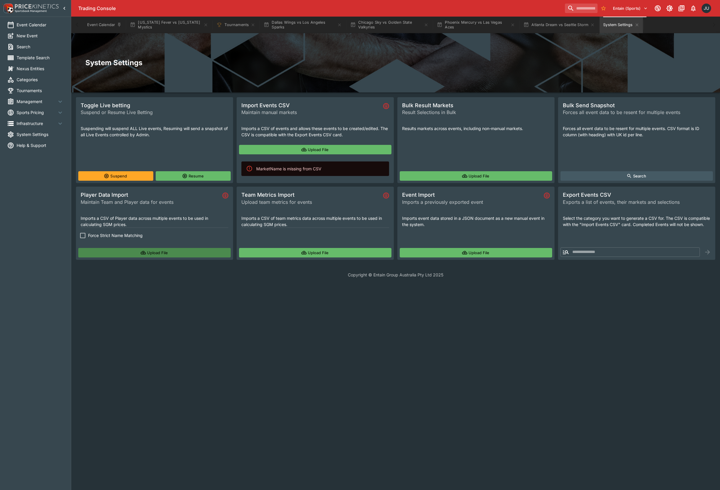
click at [159, 252] on button "Upload File" at bounding box center [154, 252] width 152 height 9
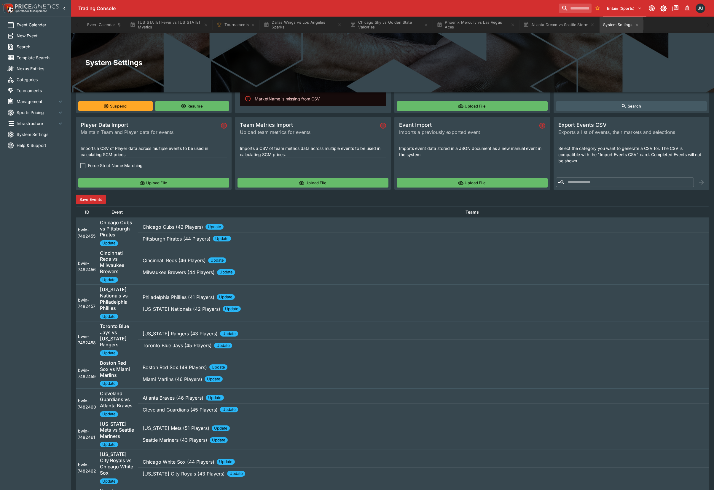
scroll to position [27, 0]
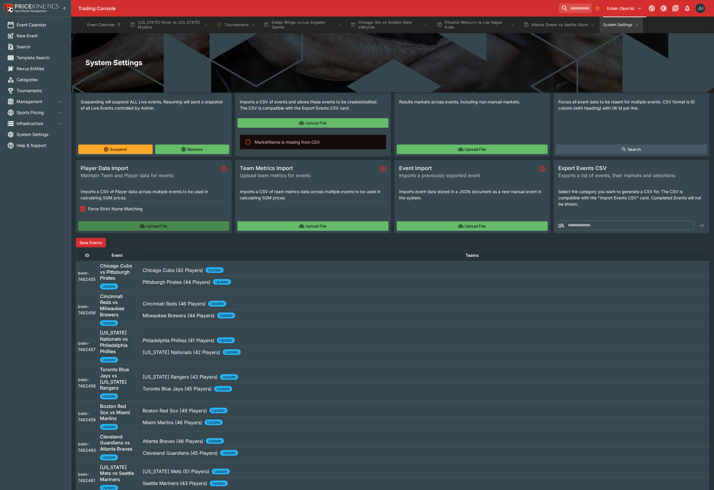
click at [129, 221] on button "Upload File" at bounding box center [153, 225] width 151 height 9
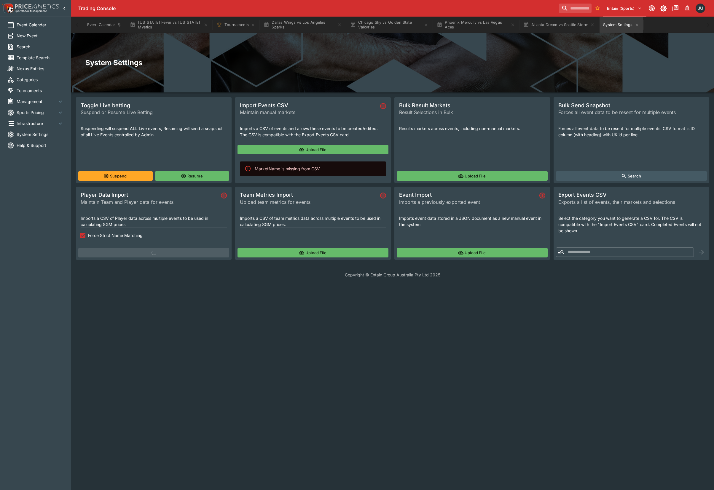
scroll to position [0, 0]
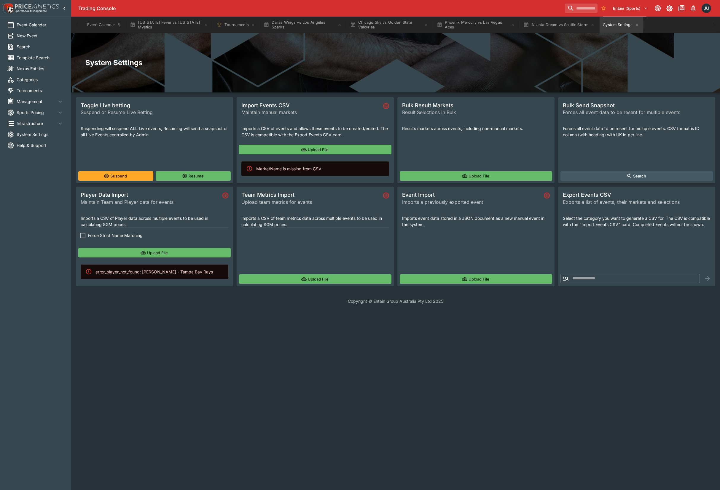
click at [111, 248] on button "Upload File" at bounding box center [154, 252] width 152 height 9
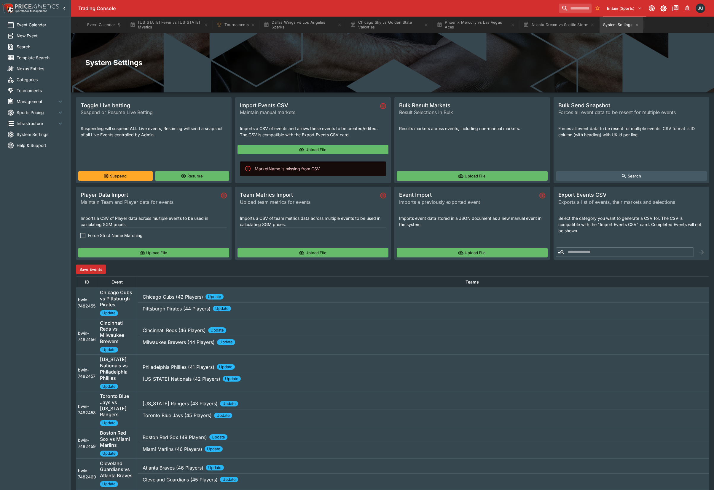
click at [183, 301] on p "Pittsburgh Pirates (44 Players)" at bounding box center [173, 296] width 60 height 7
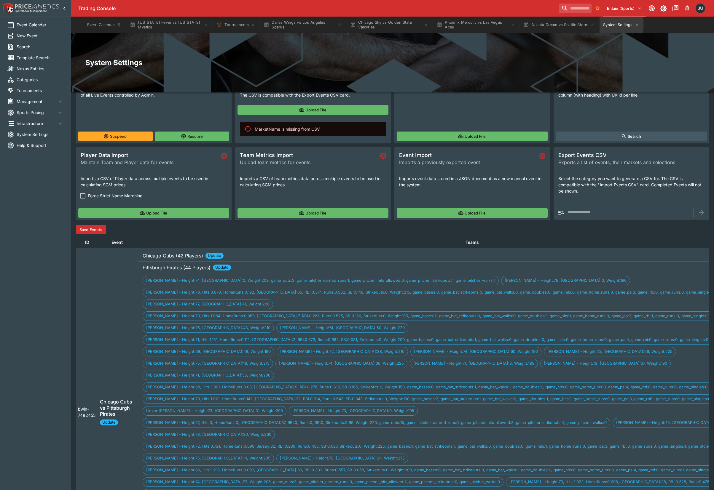
scroll to position [39, 0]
click at [103, 229] on button "Save Events" at bounding box center [91, 229] width 30 height 9
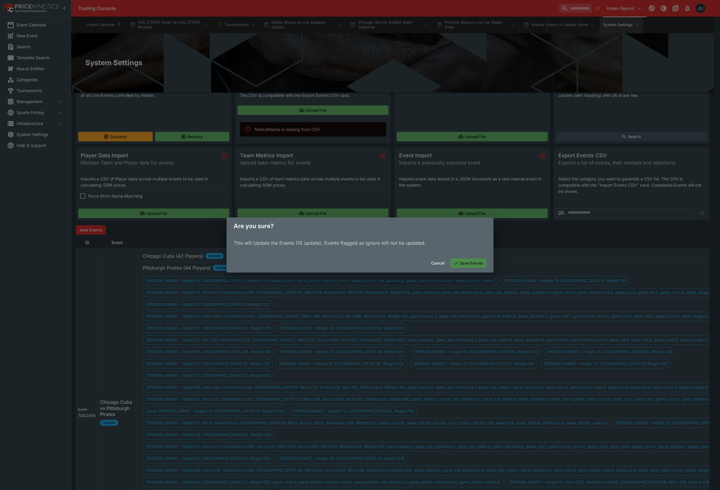
click at [480, 262] on button "Save Events" at bounding box center [468, 262] width 36 height 9
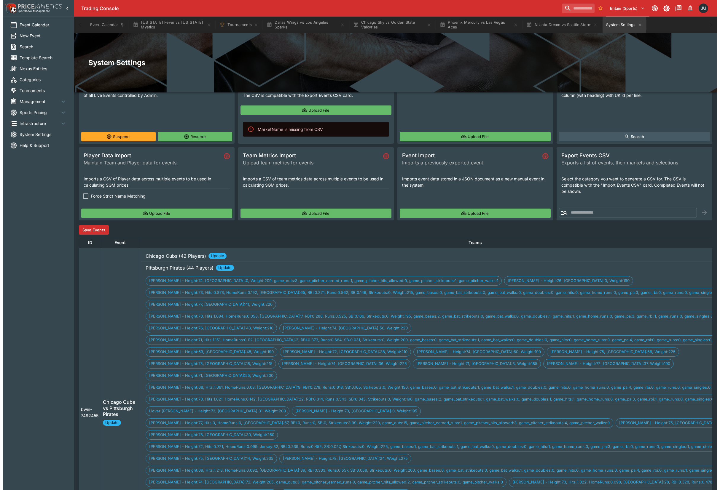
scroll to position [0, 0]
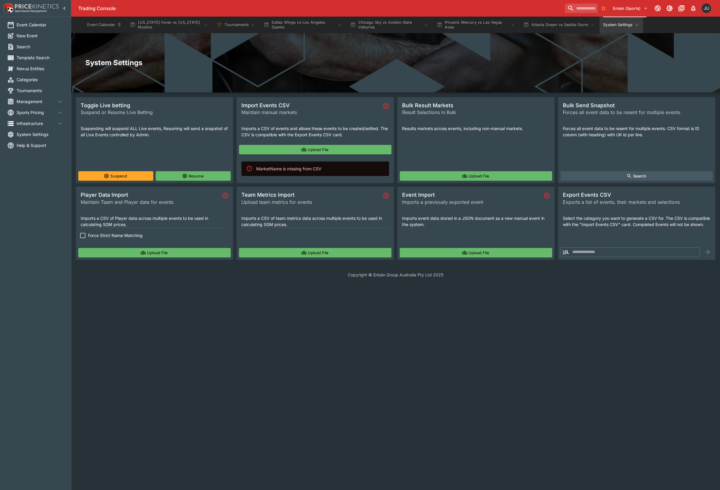
click at [633, 285] on html "**********" at bounding box center [360, 142] width 720 height 285
